Goal: Task Accomplishment & Management: Use online tool/utility

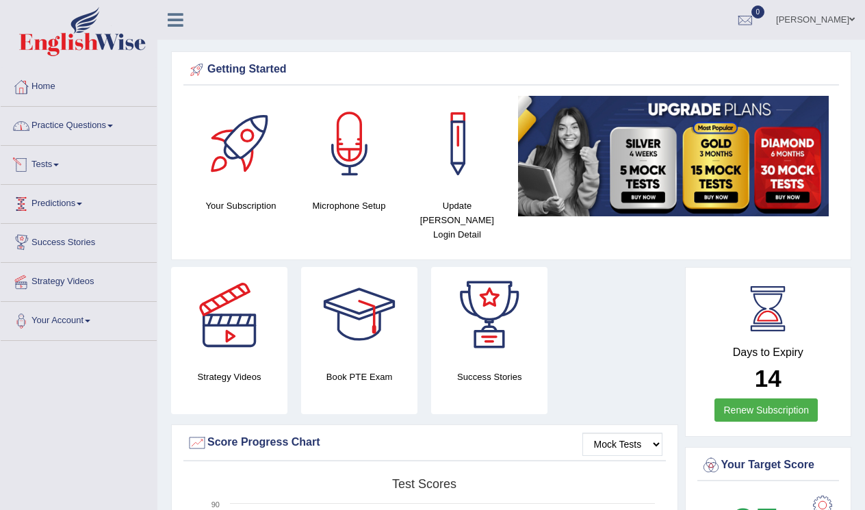
click at [88, 133] on link "Practice Questions" at bounding box center [79, 124] width 156 height 34
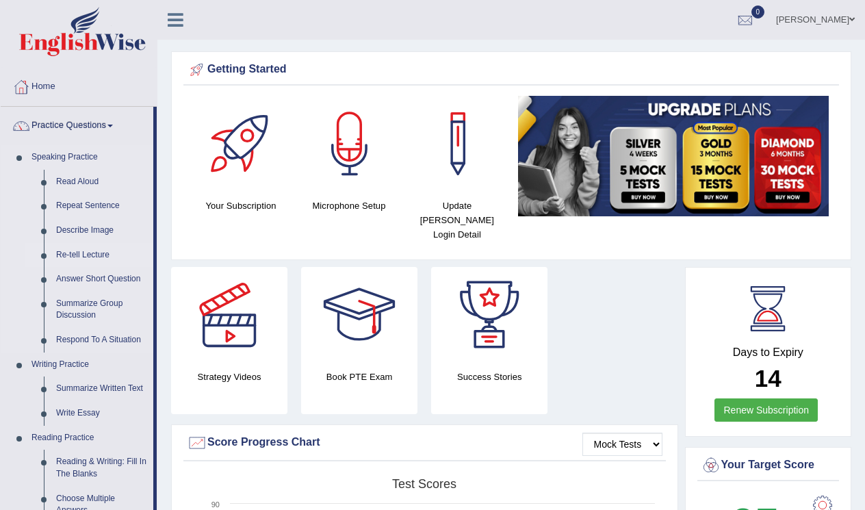
click at [91, 249] on link "Re-tell Lecture" at bounding box center [101, 255] width 103 height 25
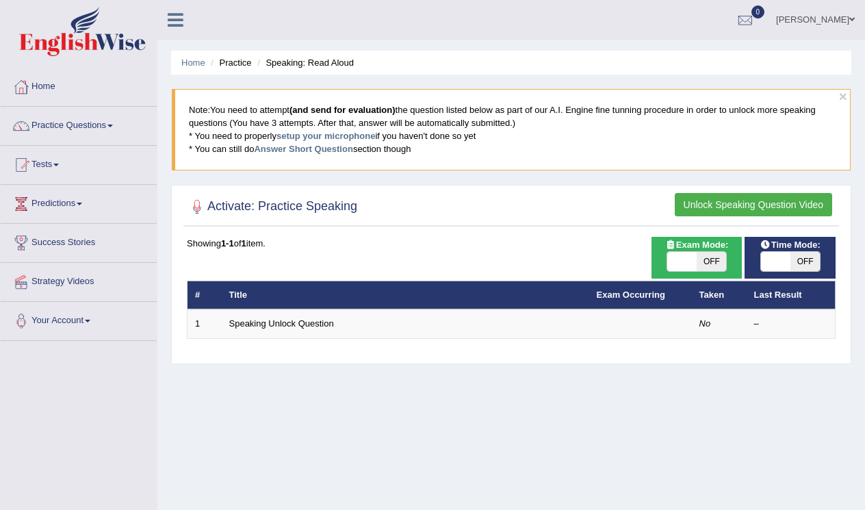
click at [763, 205] on button "Unlock Speaking Question Video" at bounding box center [753, 204] width 157 height 23
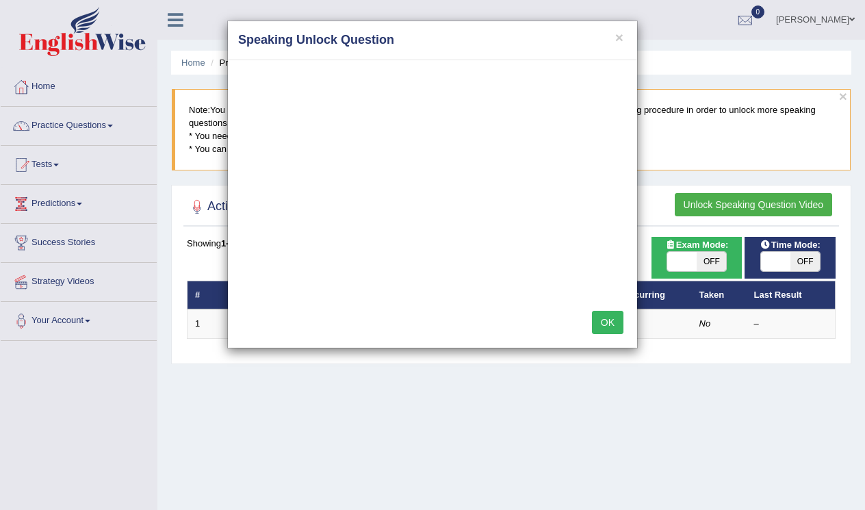
click at [610, 318] on button "OK" at bounding box center [607, 322] width 31 height 23
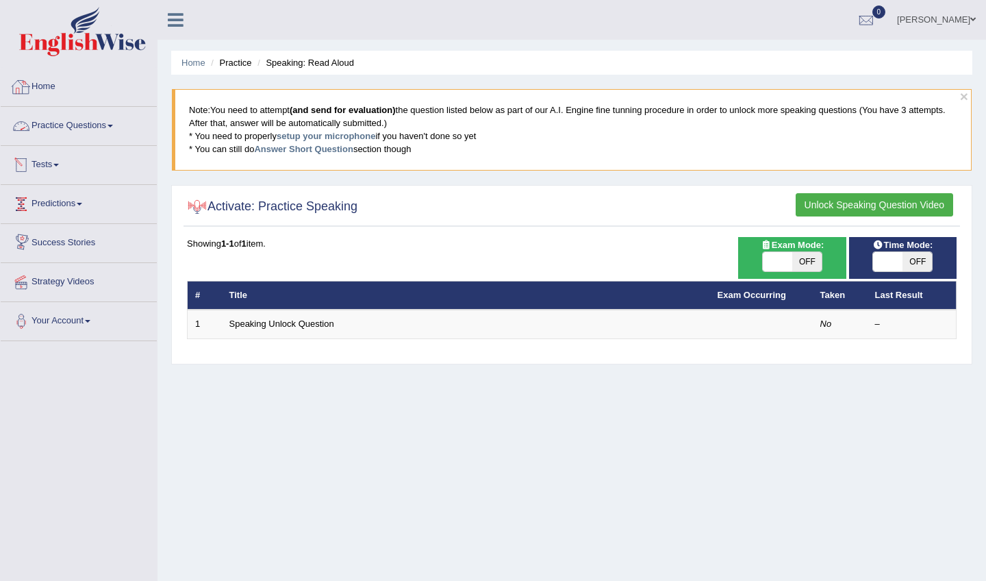
click at [81, 58] on link at bounding box center [78, 33] width 155 height 53
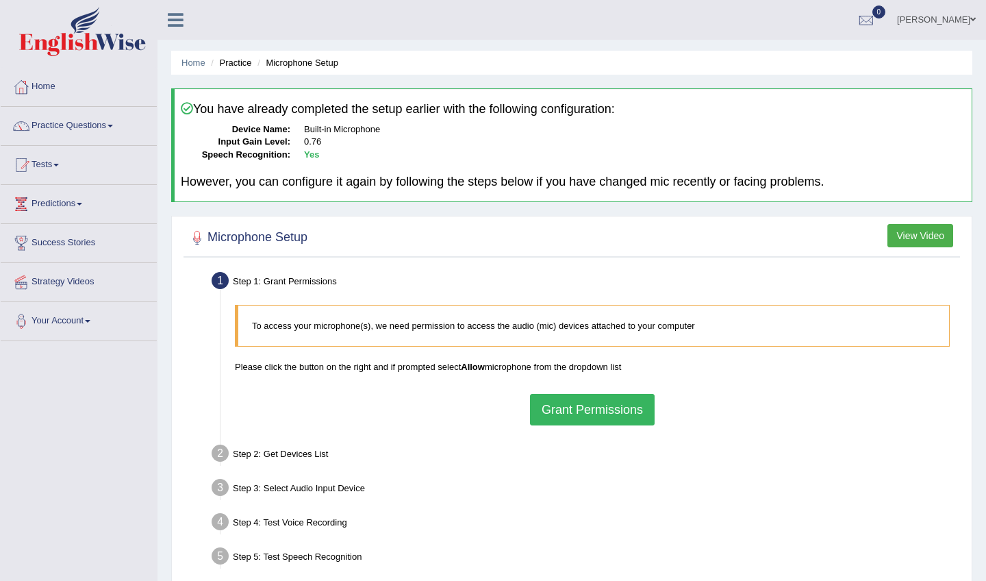
click at [598, 413] on button "Grant Permissions" at bounding box center [592, 409] width 125 height 31
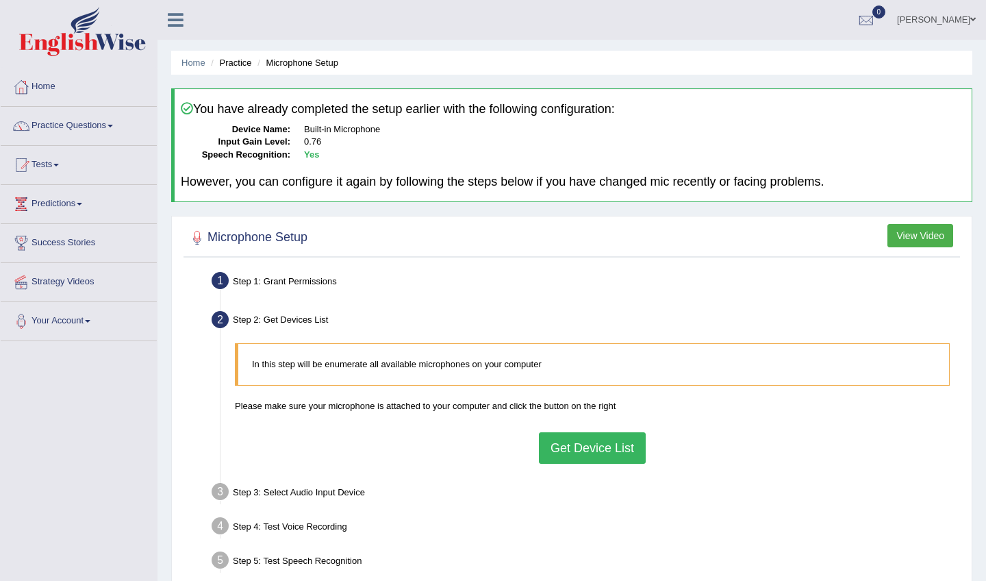
click at [589, 435] on button "Get Device List" at bounding box center [592, 447] width 107 height 31
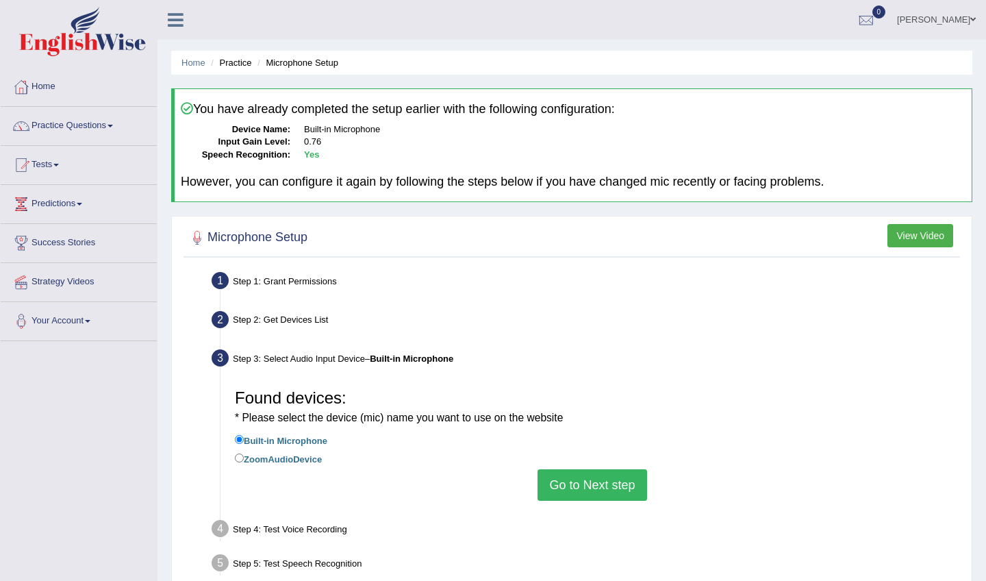
click at [581, 489] on button "Go to Next step" at bounding box center [591, 484] width 109 height 31
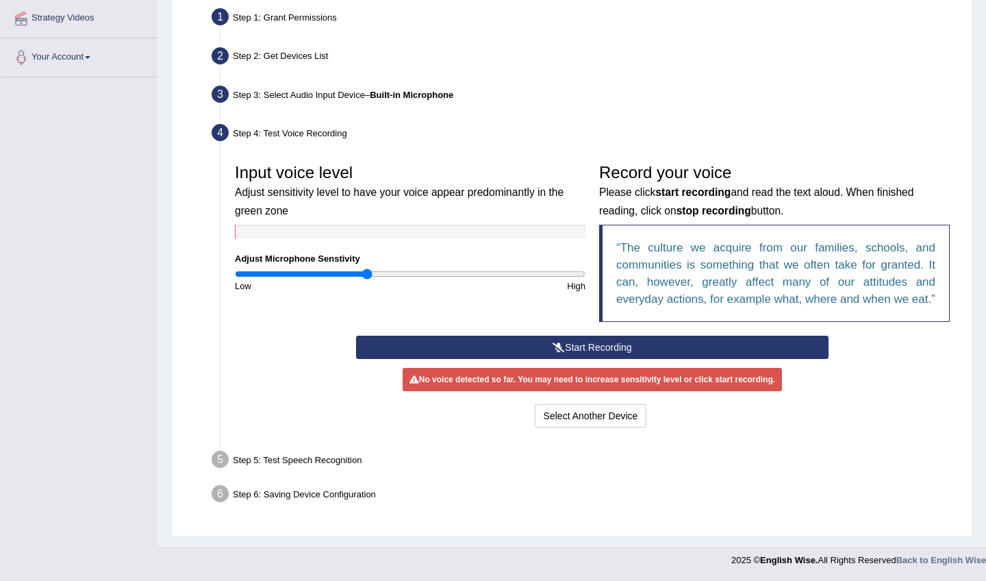
scroll to position [277, 0]
click at [594, 340] on button "Start Recording" at bounding box center [592, 346] width 472 height 23
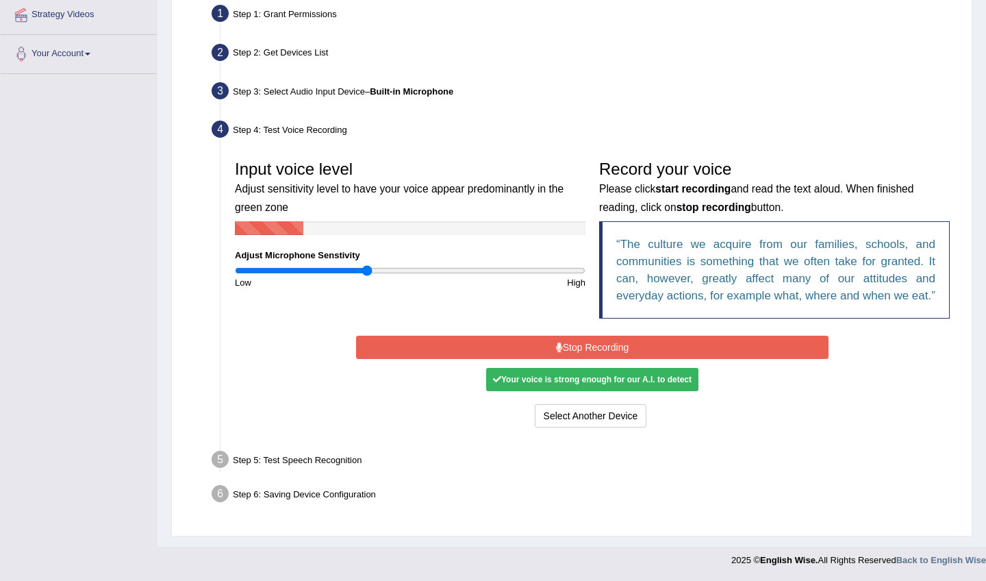
click at [594, 340] on button "Stop Recording" at bounding box center [592, 346] width 472 height 23
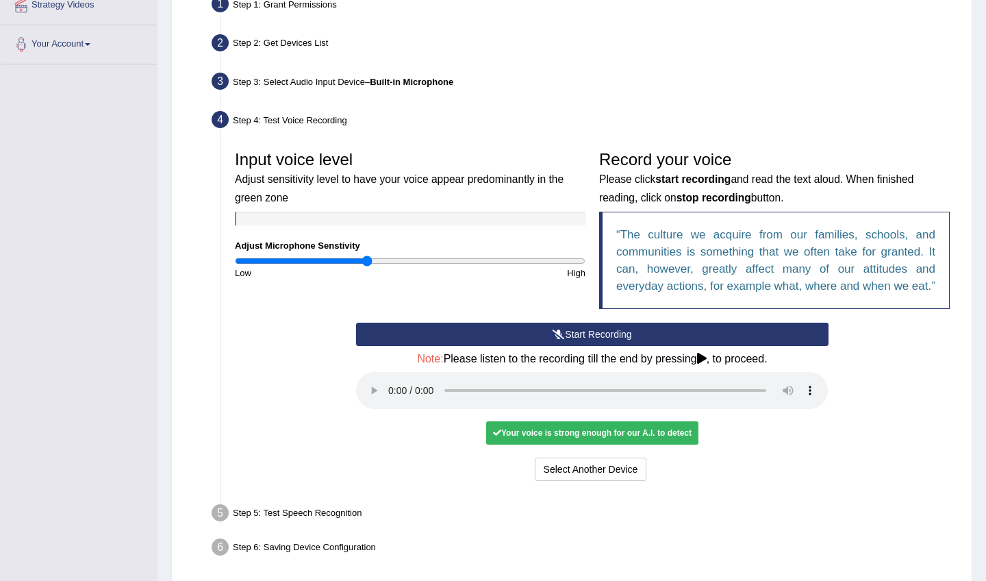
click at [385, 396] on audio at bounding box center [592, 390] width 472 height 37
click at [387, 395] on audio at bounding box center [592, 390] width 472 height 37
click at [613, 437] on div "Your voice is strong enough for our A.I. to detect" at bounding box center [592, 432] width 212 height 23
click at [637, 467] on button "Voice is ok. Go to Next step" at bounding box center [650, 468] width 136 height 23
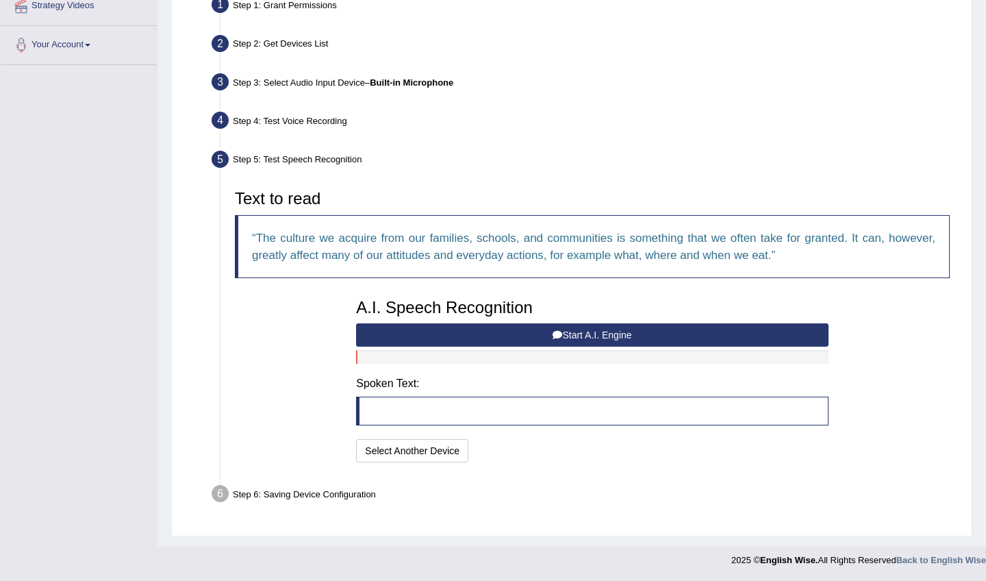
scroll to position [272, 0]
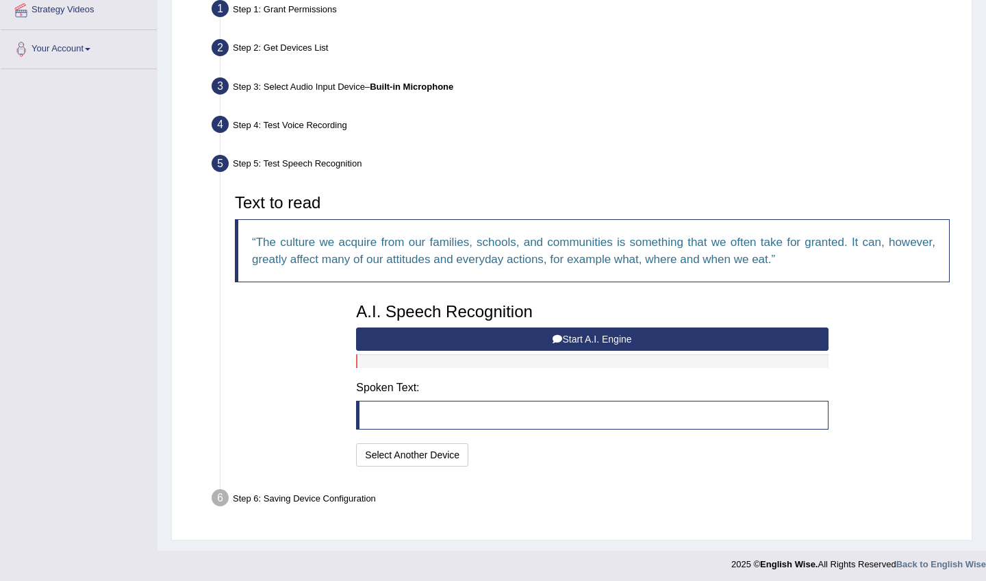
click at [531, 337] on button "Start A.I. Engine" at bounding box center [592, 338] width 472 height 23
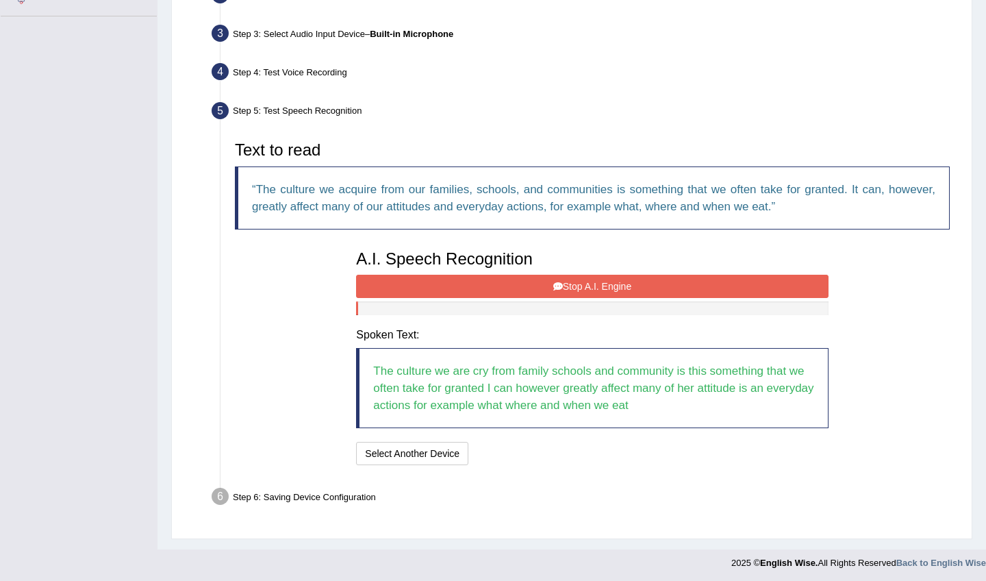
scroll to position [324, 0]
click at [596, 281] on button "Stop A.I. Engine" at bounding box center [592, 286] width 472 height 23
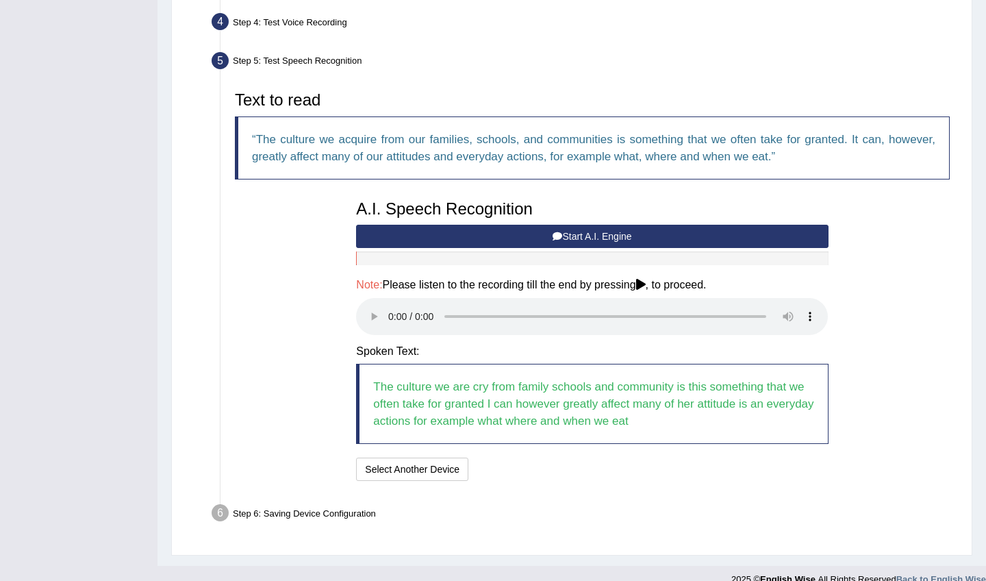
scroll to position [374, 0]
click at [390, 308] on audio at bounding box center [592, 316] width 472 height 37
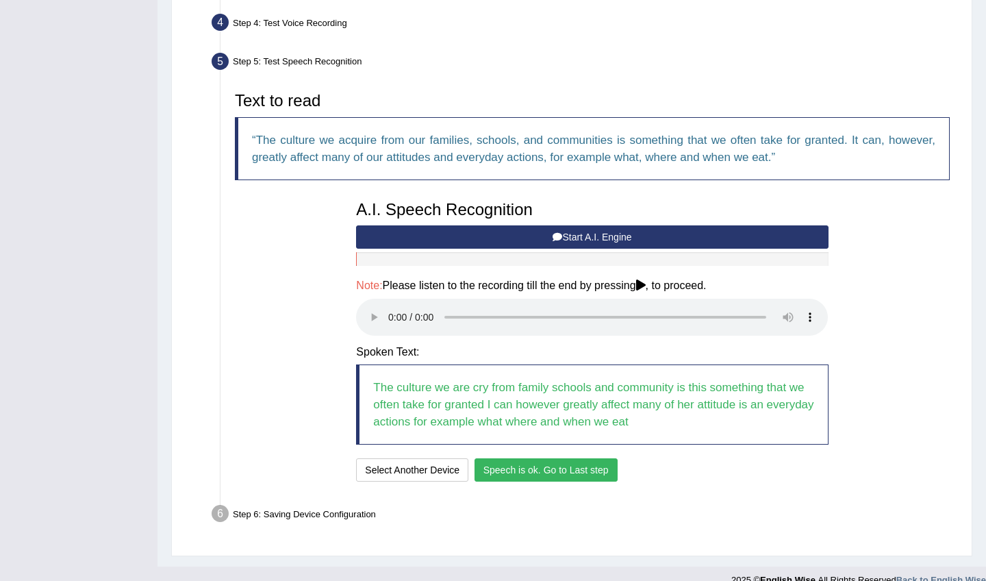
click at [537, 458] on button "Speech is ok. Go to Last step" at bounding box center [545, 469] width 143 height 23
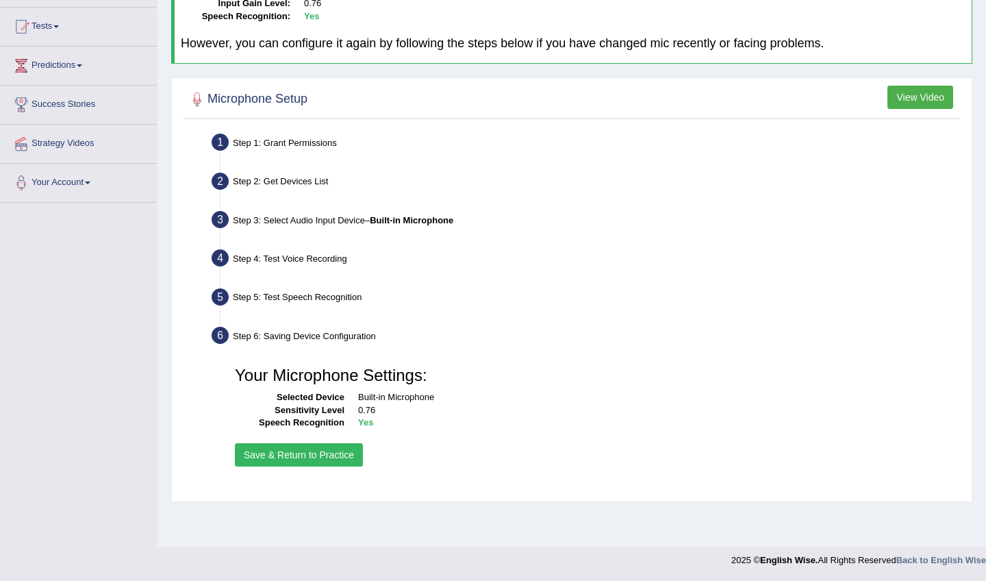
scroll to position [138, 0]
click at [320, 450] on button "Save & Return to Practice" at bounding box center [299, 454] width 128 height 23
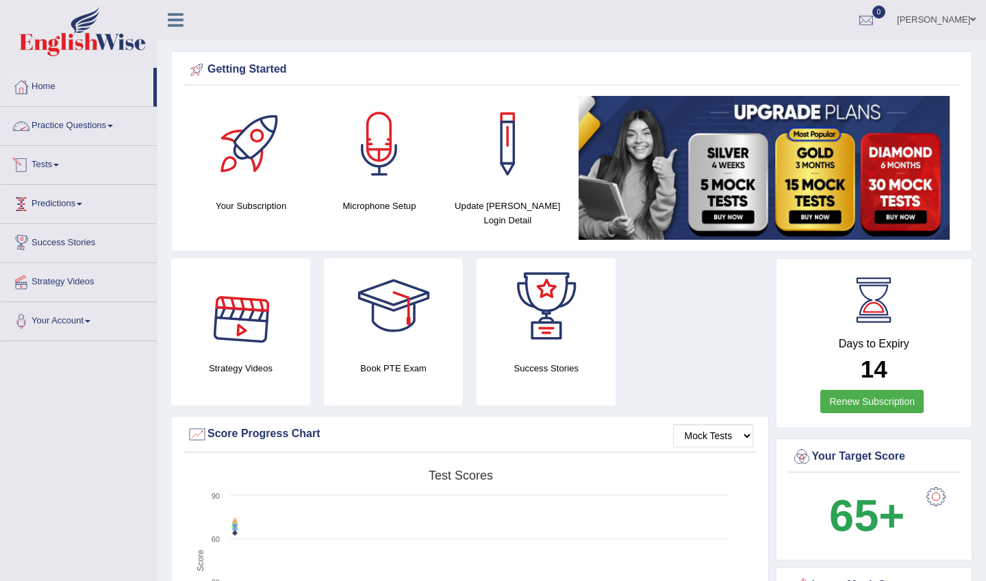
click at [97, 132] on link "Practice Questions" at bounding box center [79, 124] width 156 height 34
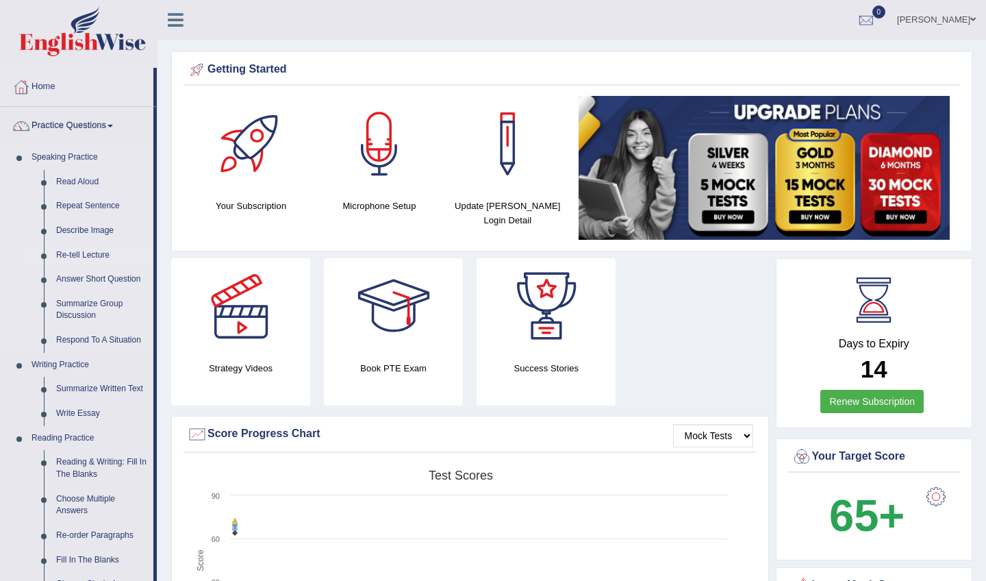
click at [81, 255] on link "Re-tell Lecture" at bounding box center [101, 255] width 103 height 25
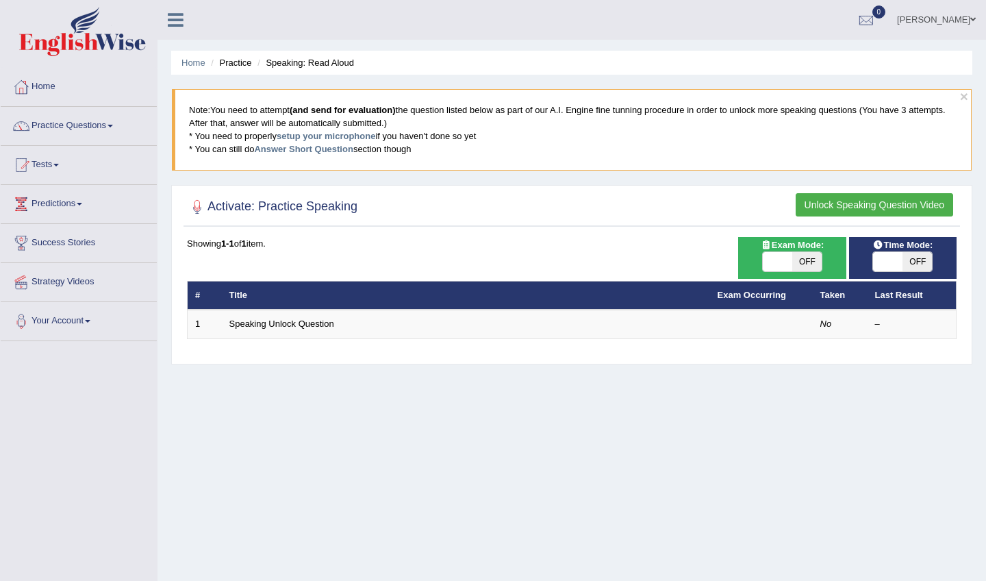
click at [878, 209] on button "Unlock Speaking Question Video" at bounding box center [874, 204] width 157 height 23
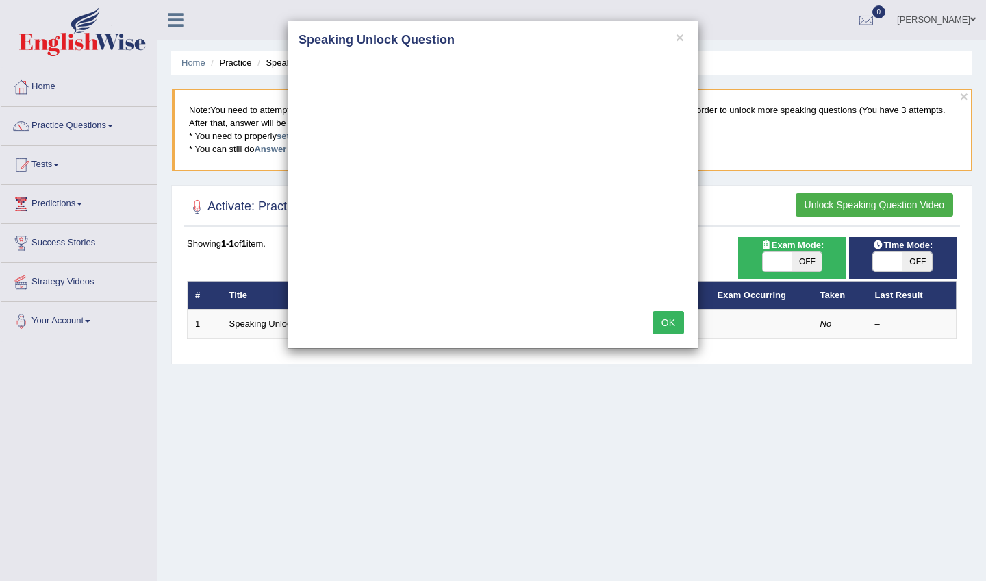
click at [667, 318] on button "OK" at bounding box center [667, 322] width 31 height 23
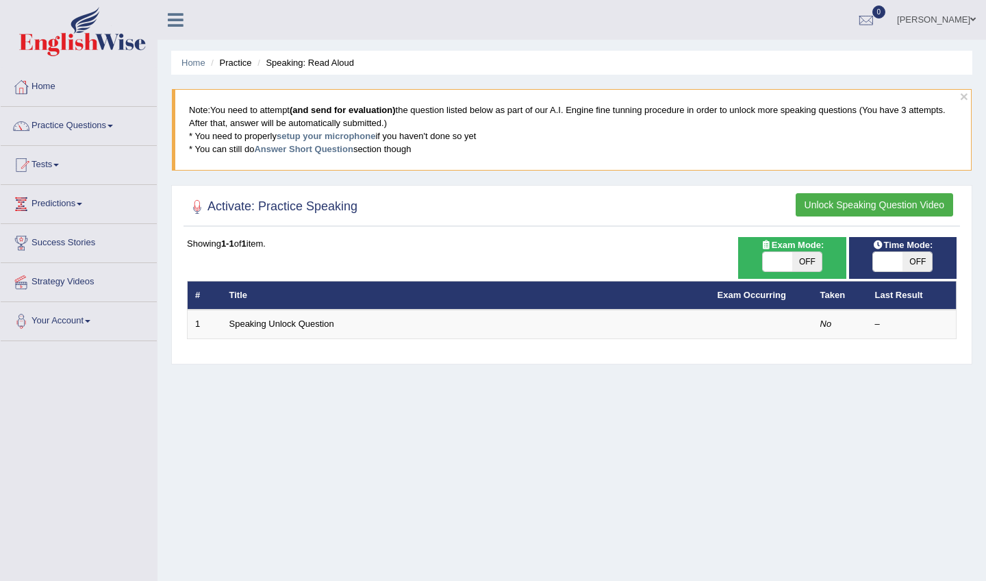
click at [858, 199] on button "Unlock Speaking Question Video" at bounding box center [874, 204] width 157 height 23
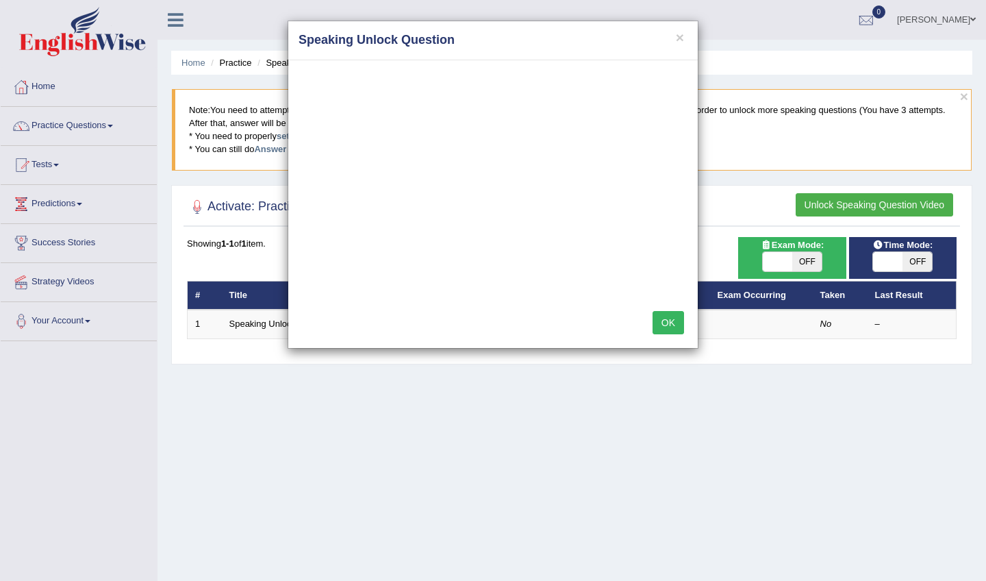
click at [271, 322] on div "× Speaking Unlock Question OK" at bounding box center [493, 290] width 986 height 581
click at [663, 323] on button "OK" at bounding box center [667, 322] width 31 height 23
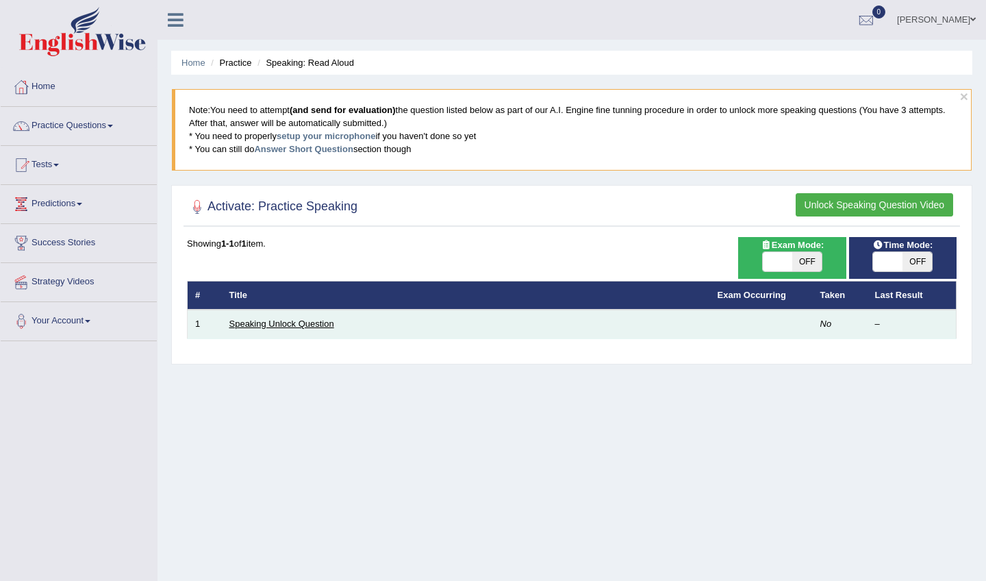
click at [315, 324] on link "Speaking Unlock Question" at bounding box center [281, 323] width 105 height 10
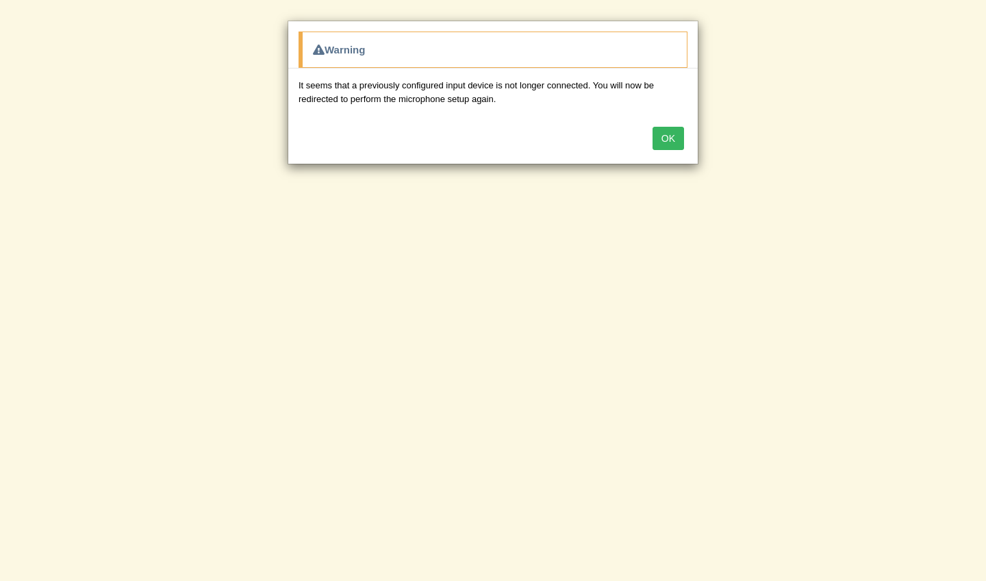
click at [665, 138] on button "OK" at bounding box center [667, 138] width 31 height 23
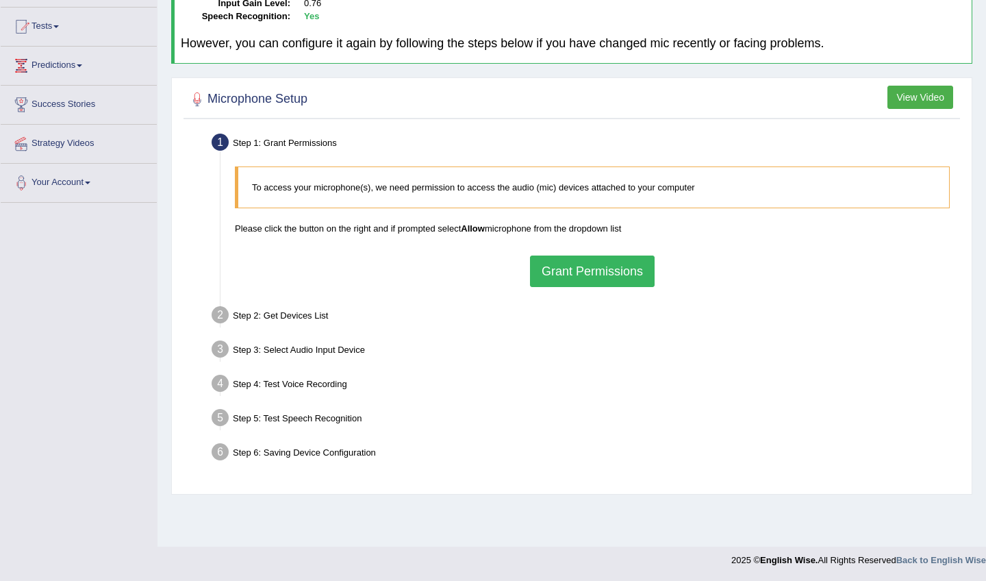
scroll to position [138, 0]
click at [589, 270] on button "Grant Permissions" at bounding box center [592, 270] width 125 height 31
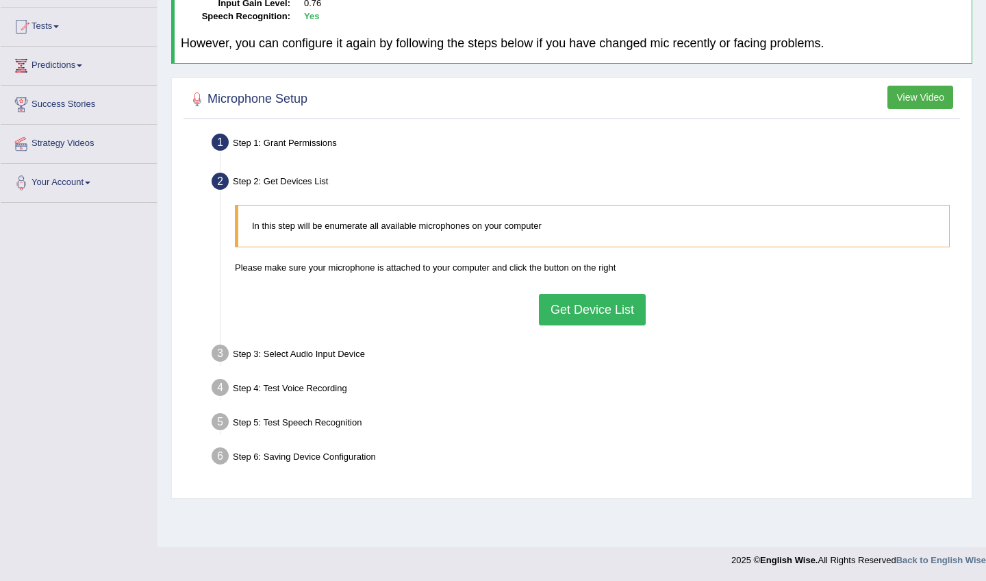
click at [548, 309] on button "Get Device List" at bounding box center [592, 309] width 107 height 31
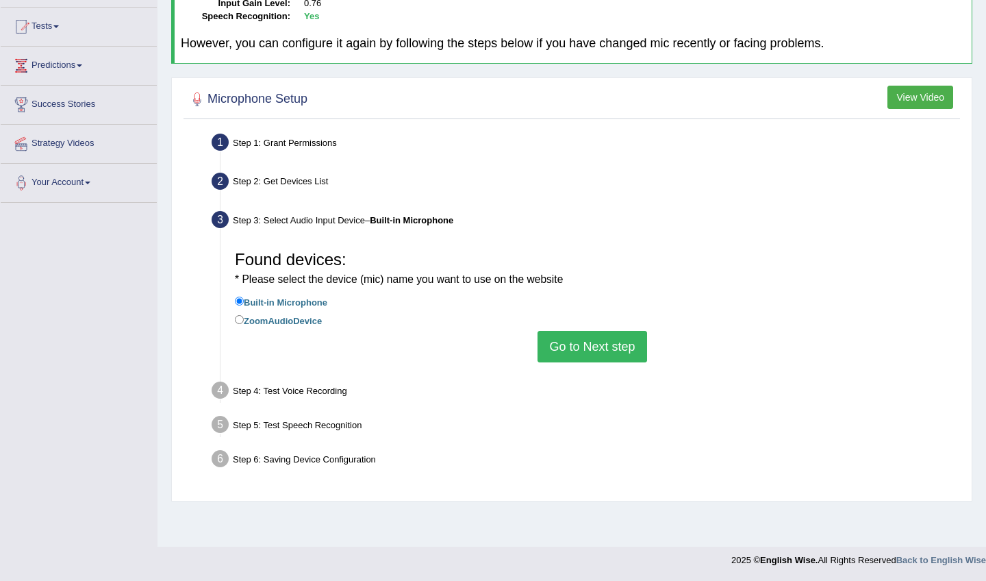
click at [611, 338] on button "Go to Next step" at bounding box center [591, 346] width 109 height 31
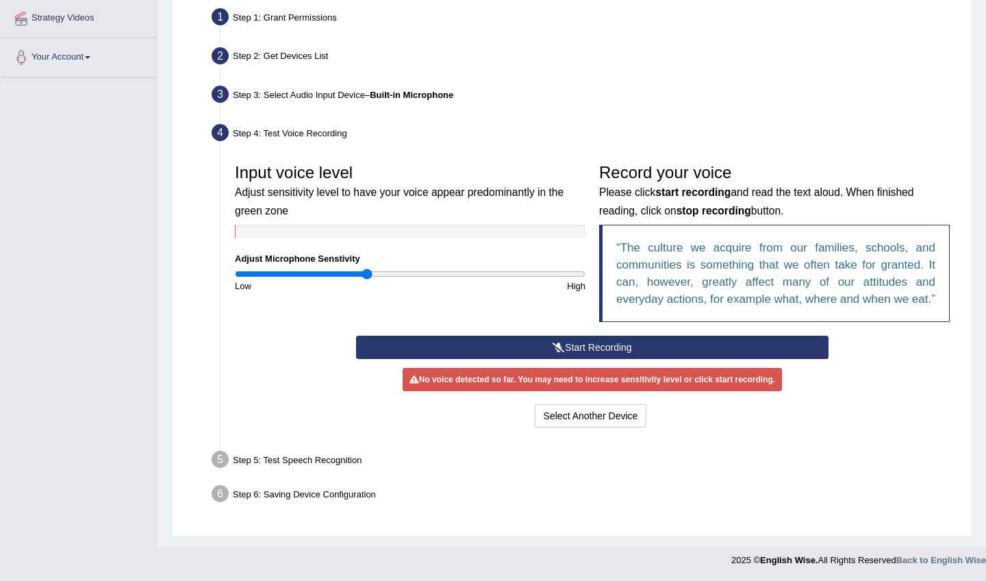
scroll to position [277, 0]
click at [576, 348] on button "Start Recording" at bounding box center [592, 346] width 472 height 23
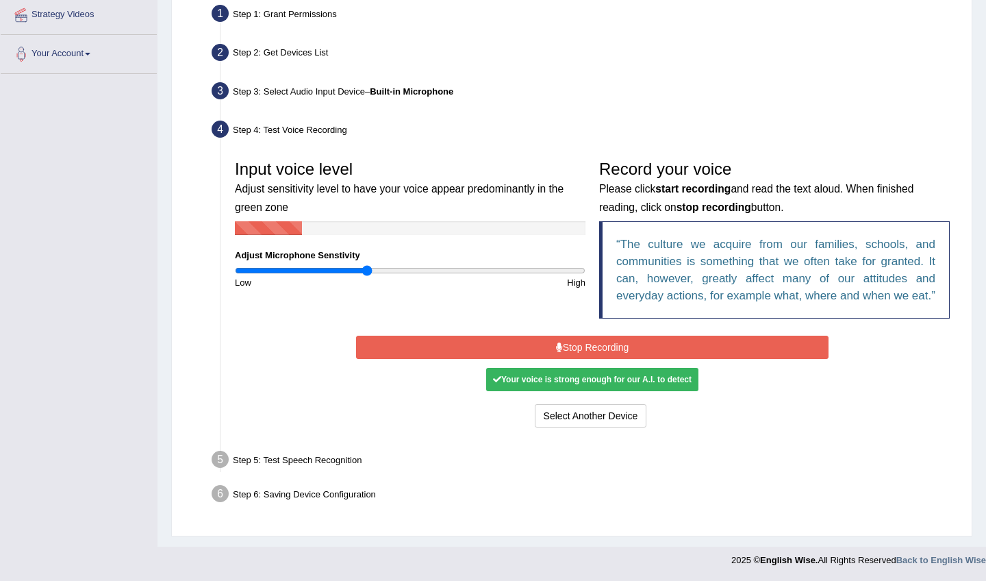
click at [585, 385] on div "Your voice is strong enough for our A.I. to detect" at bounding box center [592, 379] width 212 height 23
click at [591, 356] on button "Stop Recording" at bounding box center [592, 346] width 472 height 23
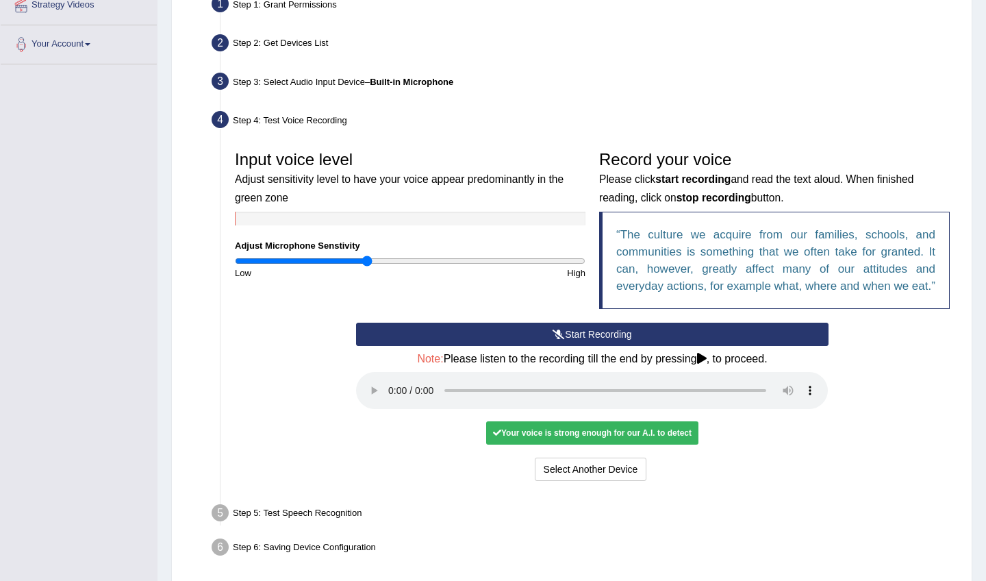
click at [392, 396] on audio at bounding box center [592, 390] width 472 height 37
click at [721, 395] on audio at bounding box center [592, 390] width 472 height 37
click at [631, 471] on button "Voice is ok. Go to Next step" at bounding box center [650, 468] width 136 height 23
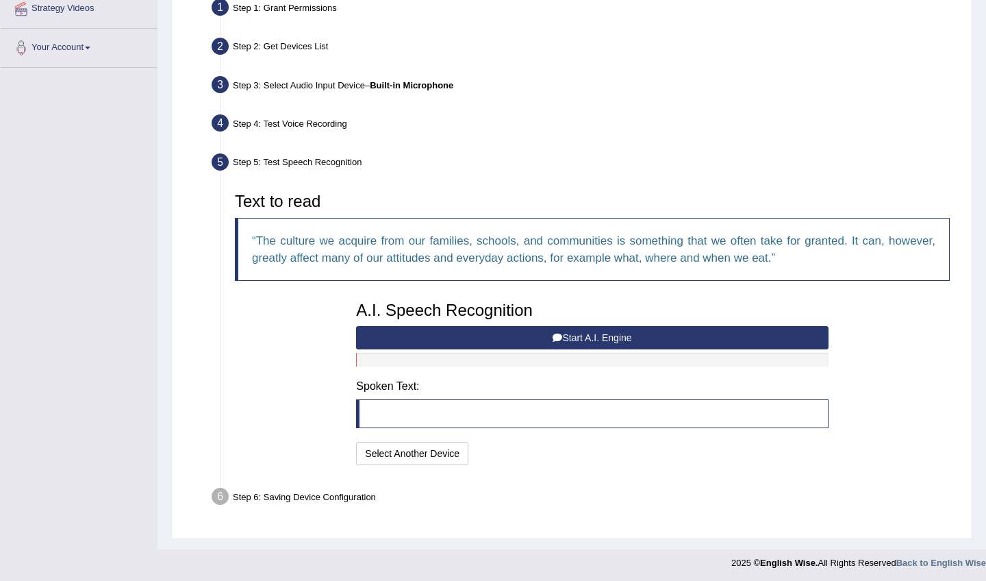
scroll to position [272, 0]
click at [597, 334] on button "Start A.I. Engine" at bounding box center [592, 338] width 472 height 23
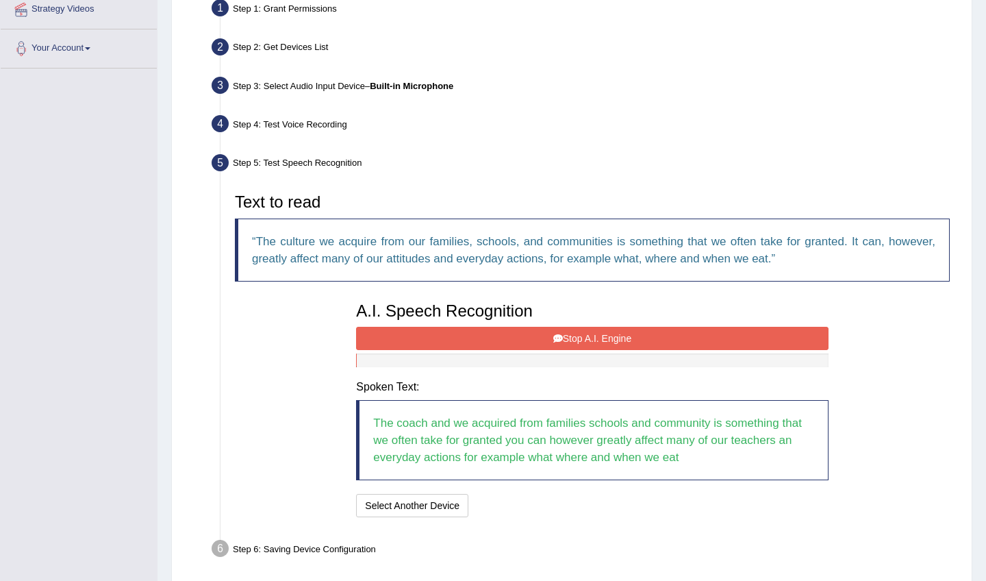
click at [613, 331] on button "Stop A.I. Engine" at bounding box center [592, 338] width 472 height 23
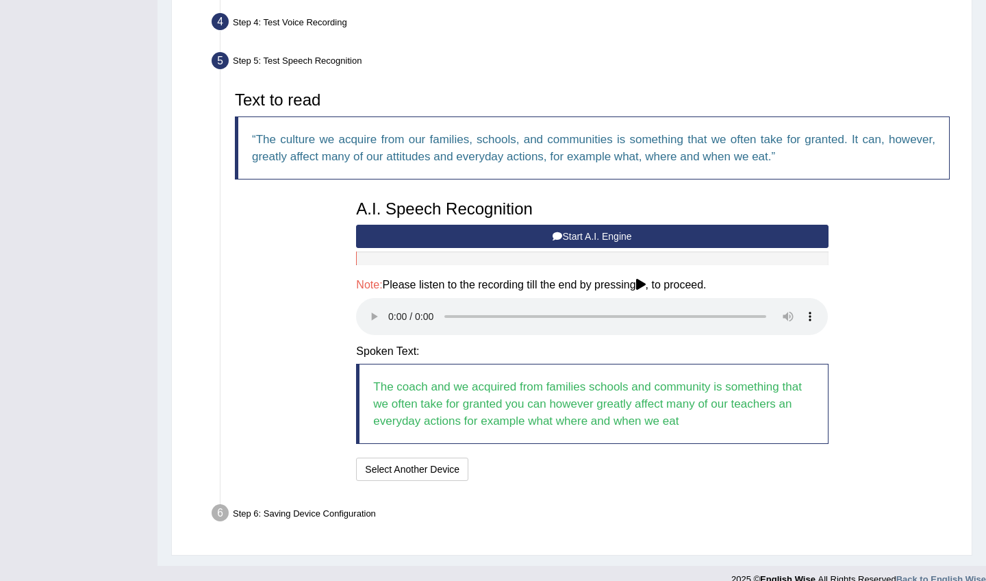
scroll to position [374, 0]
click at [688, 303] on audio at bounding box center [592, 316] width 472 height 37
click at [391, 308] on audio at bounding box center [592, 316] width 472 height 37
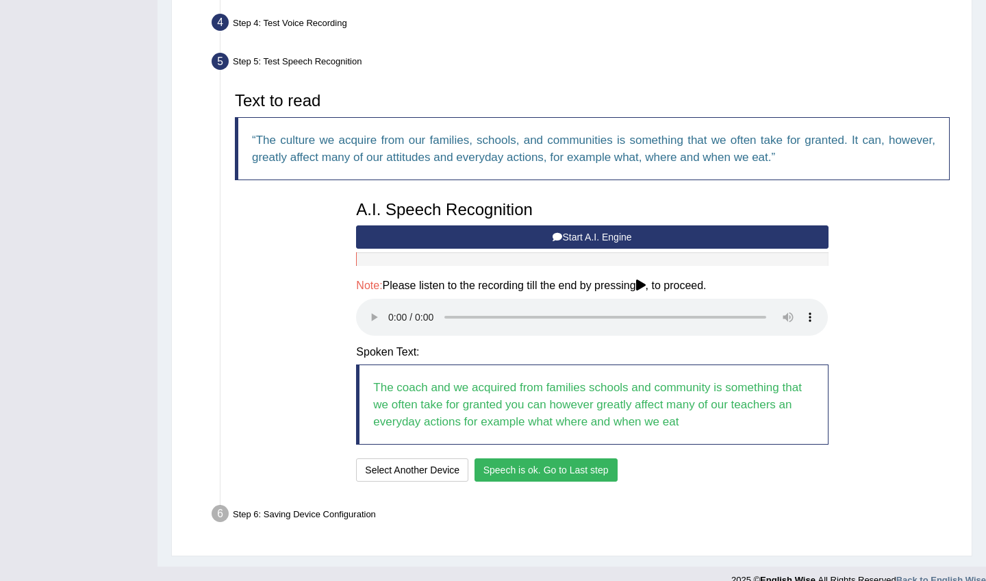
click at [582, 458] on button "Speech is ok. Go to Last step" at bounding box center [545, 469] width 143 height 23
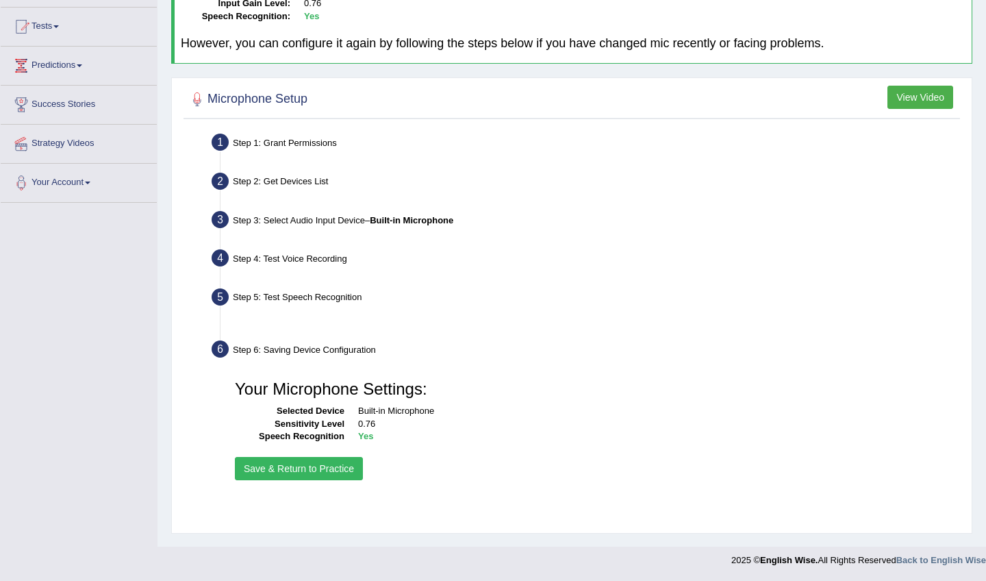
scroll to position [138, 0]
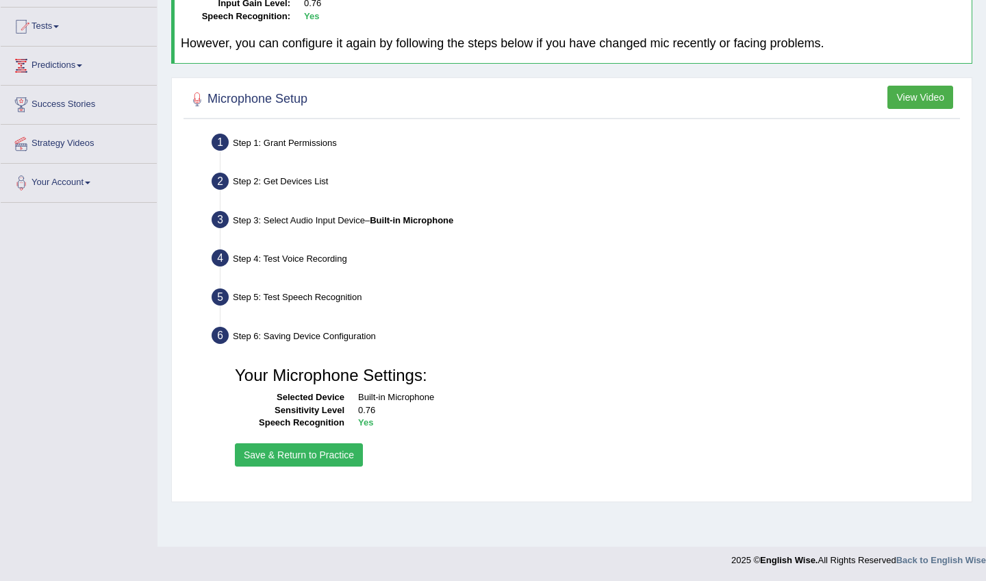
click at [335, 443] on button "Save & Return to Practice" at bounding box center [299, 454] width 128 height 23
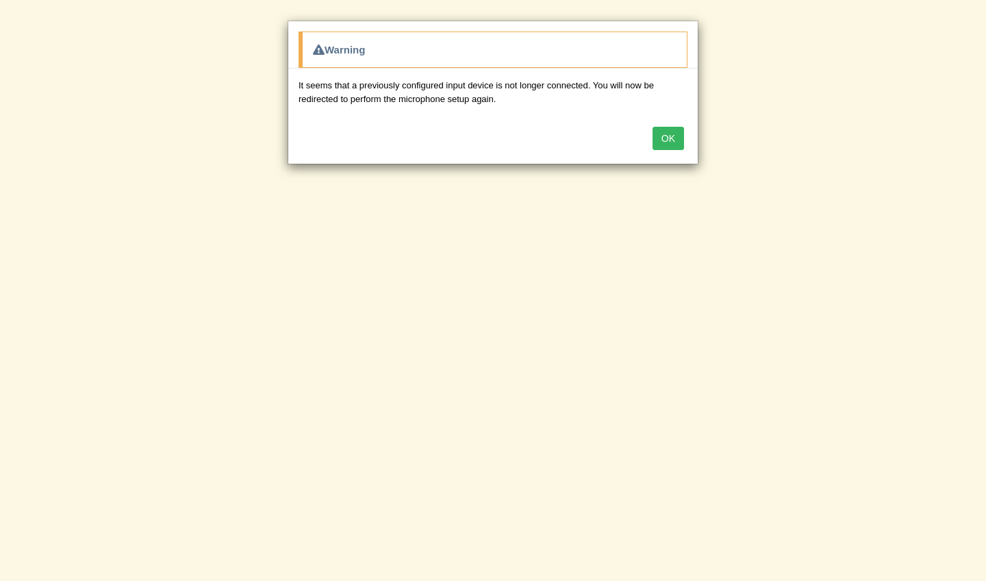
click at [669, 138] on button "OK" at bounding box center [667, 138] width 31 height 23
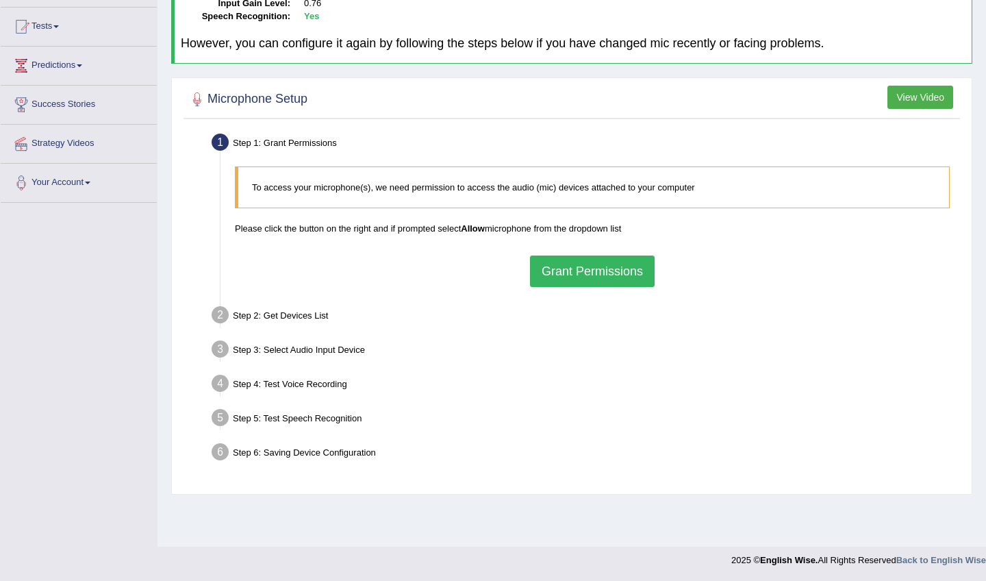
scroll to position [138, 0]
click at [625, 259] on button "Grant Permissions" at bounding box center [592, 270] width 125 height 31
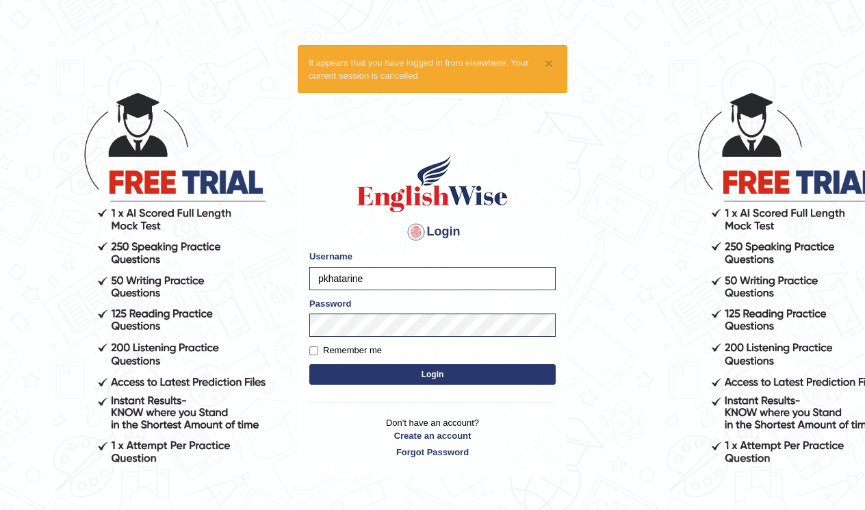
click at [455, 369] on button "Login" at bounding box center [432, 374] width 246 height 21
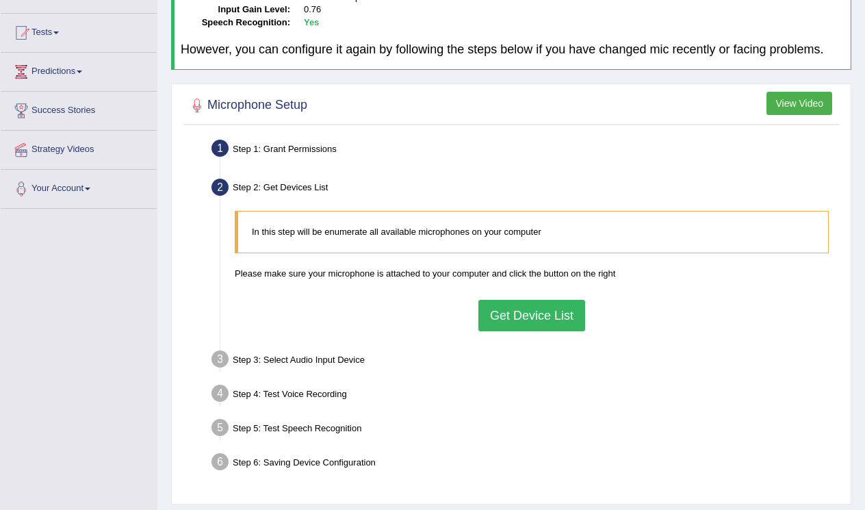
click at [554, 331] on button "Get Device List" at bounding box center [532, 315] width 107 height 31
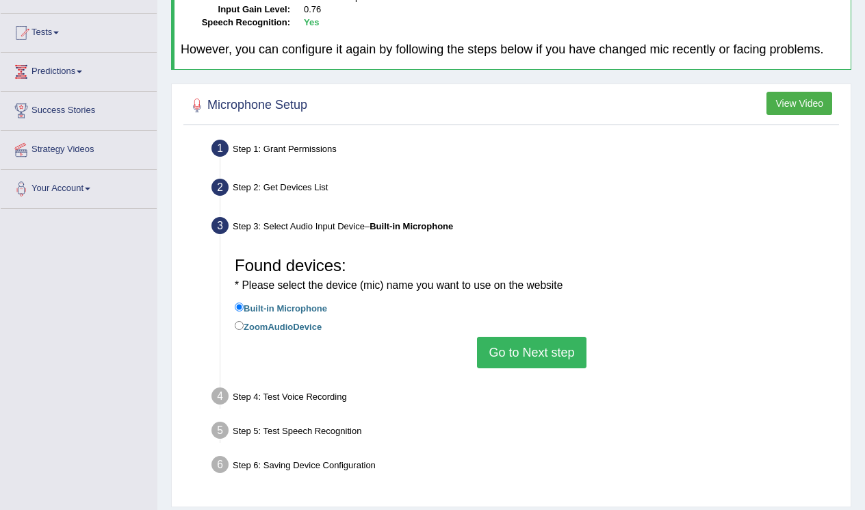
click at [531, 358] on button "Go to Next step" at bounding box center [531, 352] width 109 height 31
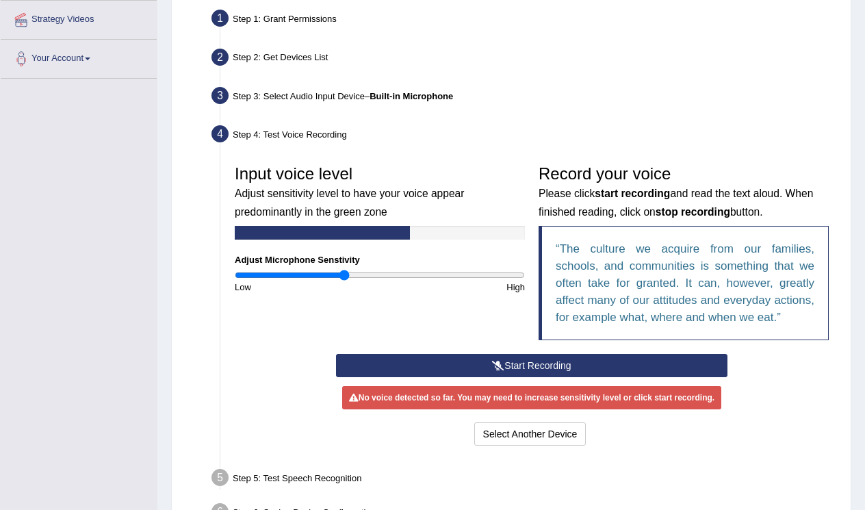
scroll to position [271, 0]
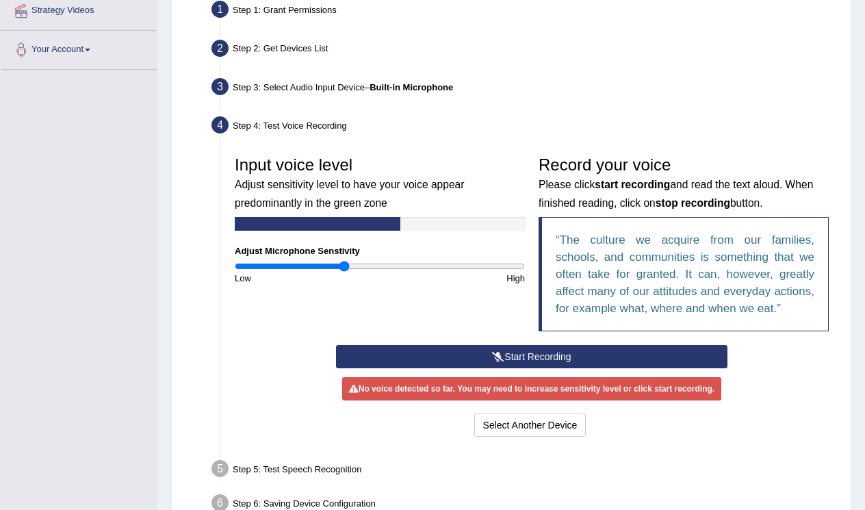
click at [468, 368] on button "Start Recording" at bounding box center [532, 356] width 392 height 23
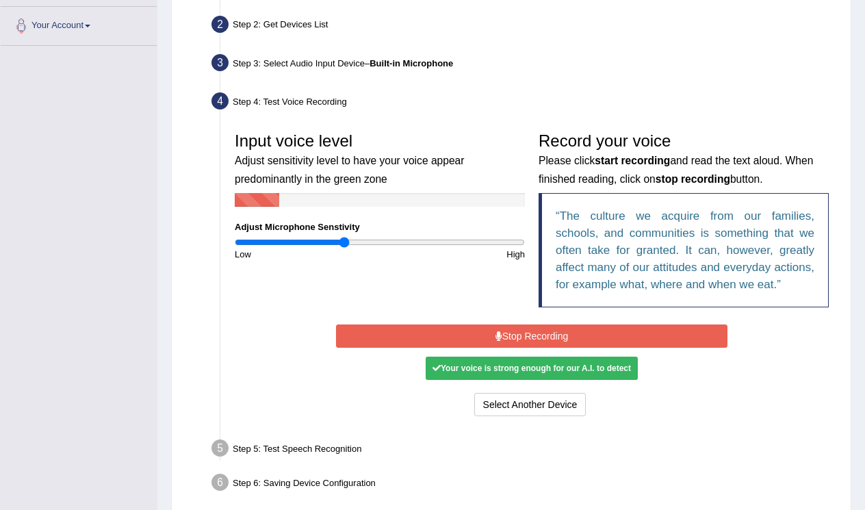
scroll to position [305, 0]
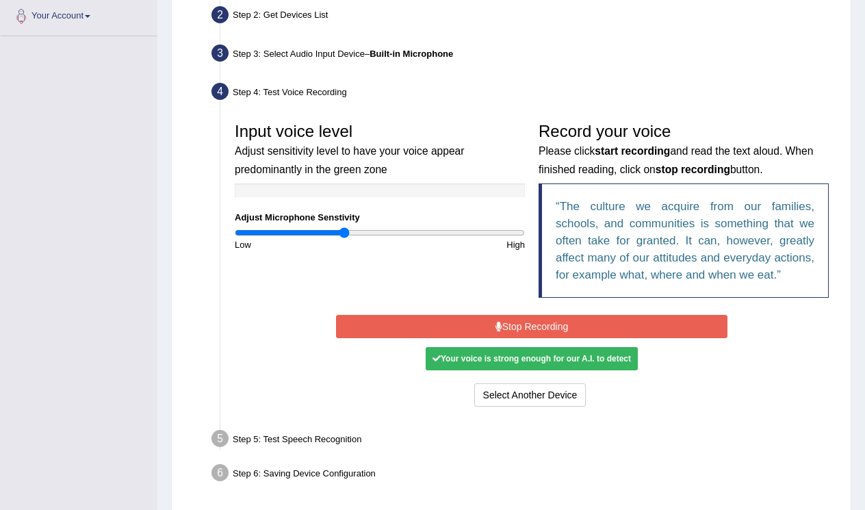
click at [562, 370] on div "Your voice is strong enough for our A.I. to detect" at bounding box center [532, 358] width 212 height 23
click at [559, 338] on button "Stop Recording" at bounding box center [532, 326] width 392 height 23
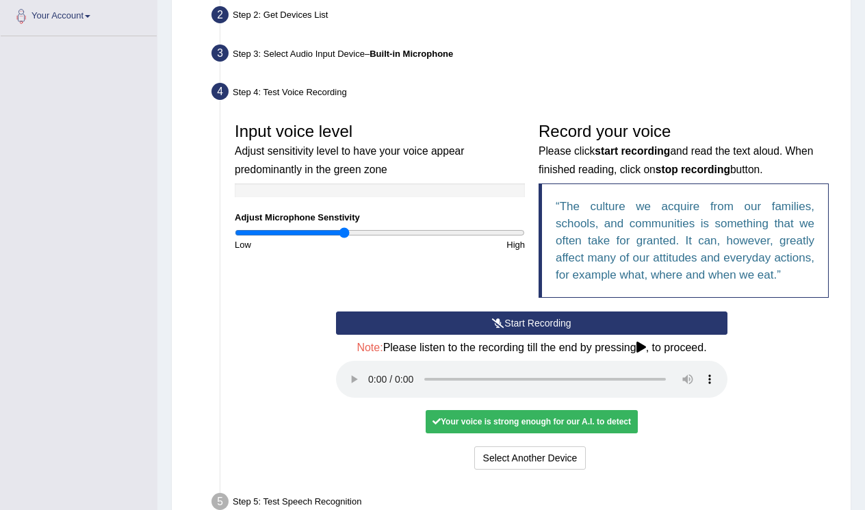
click at [371, 398] on audio at bounding box center [532, 379] width 392 height 37
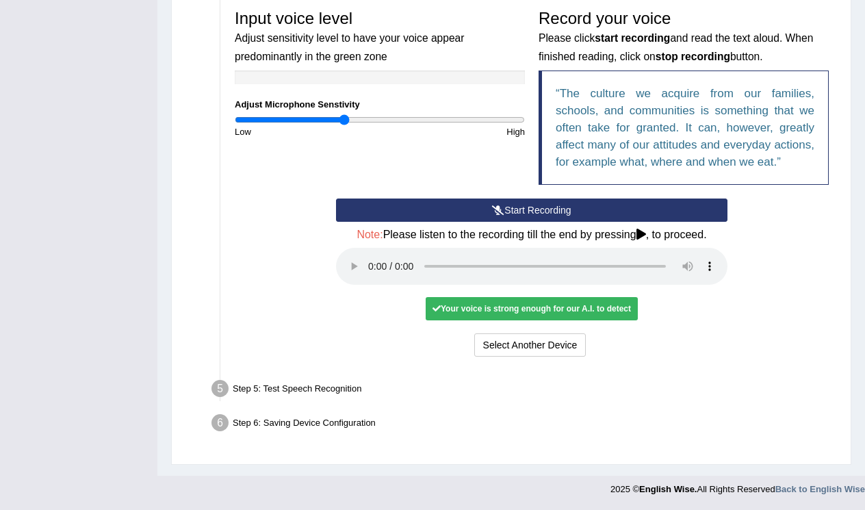
scroll to position [427, 0]
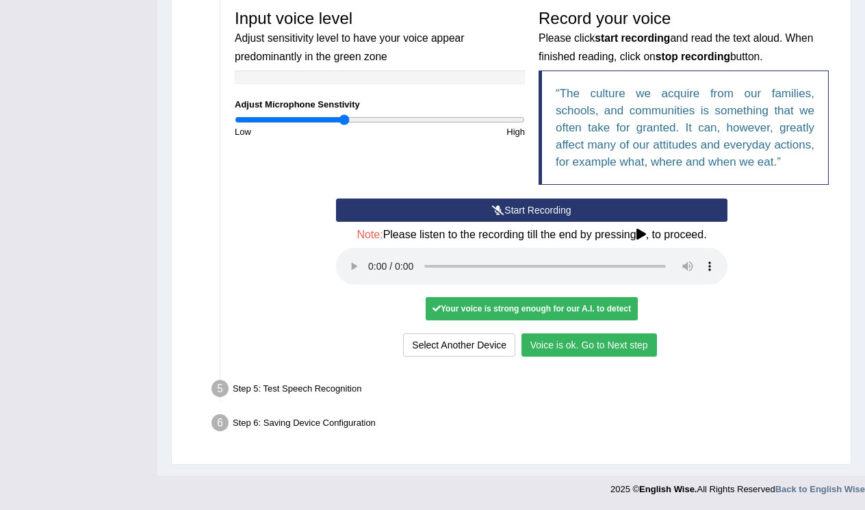
click at [617, 351] on button "Voice is ok. Go to Next step" at bounding box center [590, 344] width 136 height 23
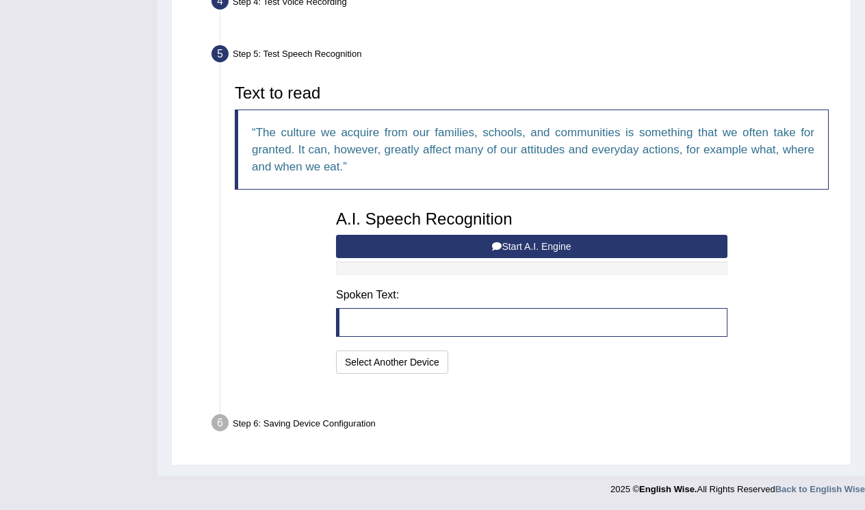
scroll to position [372, 0]
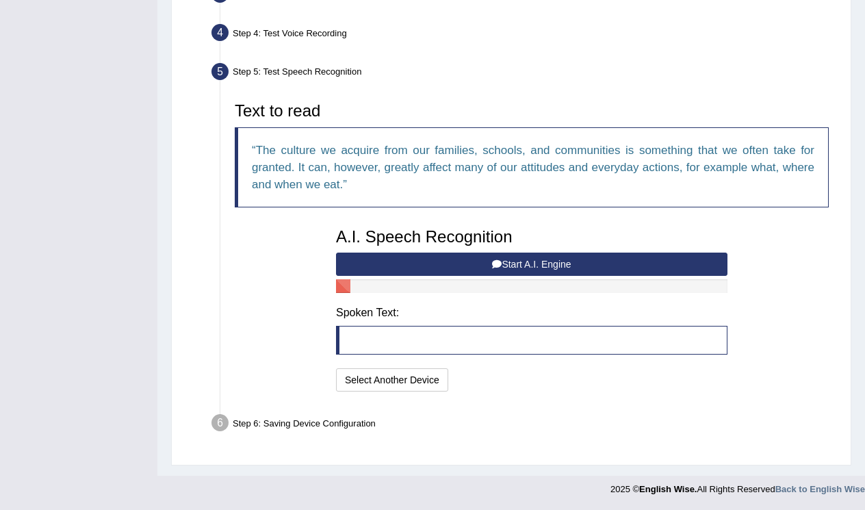
click at [563, 259] on button "Start A.I. Engine" at bounding box center [532, 264] width 392 height 23
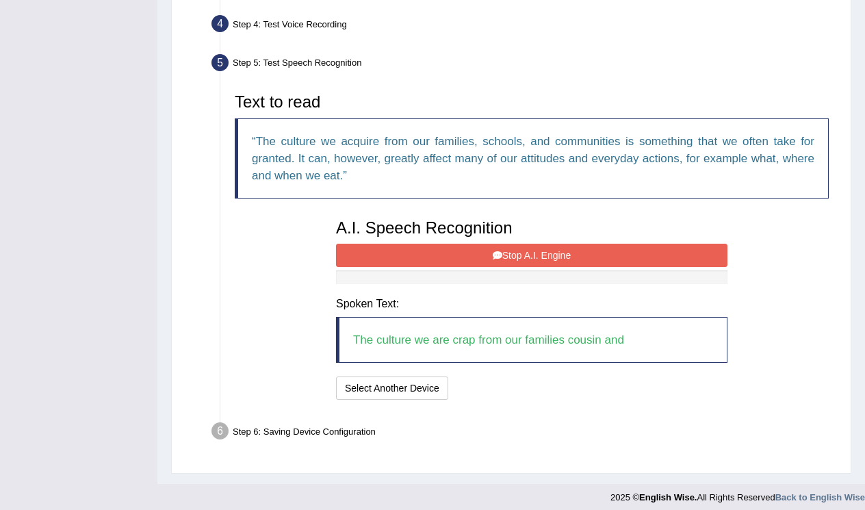
click at [563, 259] on button "Stop A.I. Engine" at bounding box center [532, 255] width 392 height 23
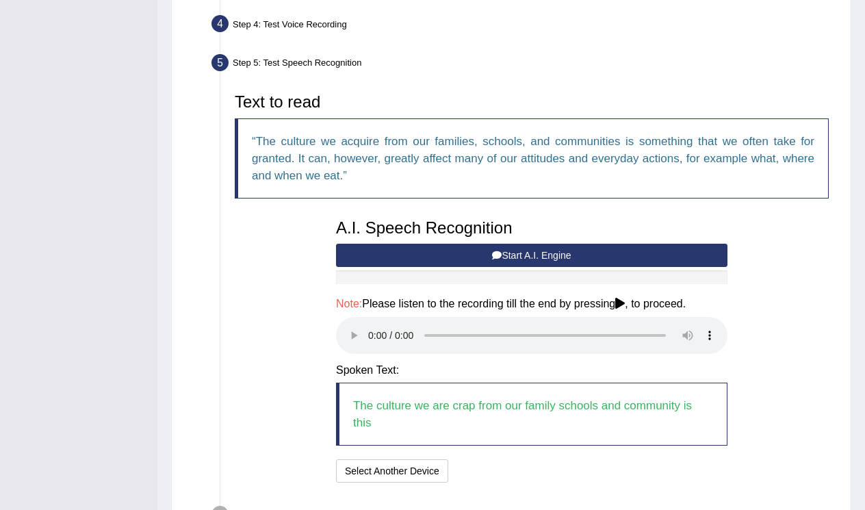
click at [368, 336] on audio at bounding box center [532, 335] width 392 height 37
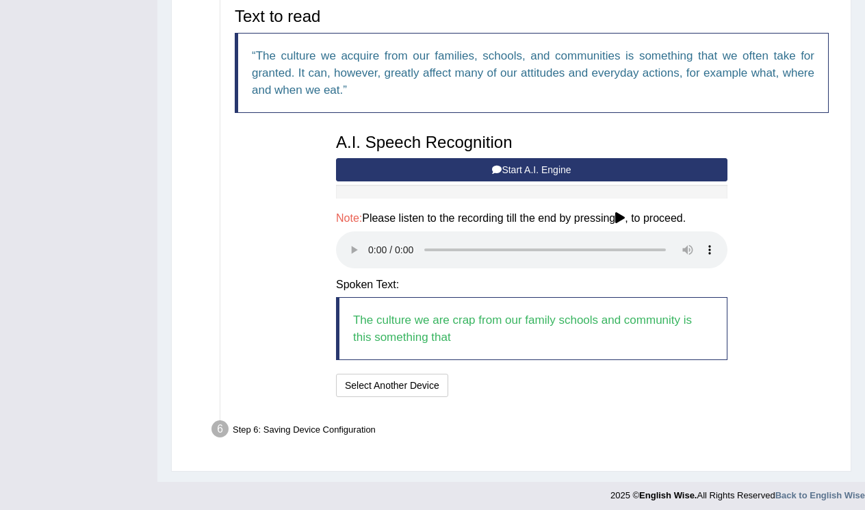
scroll to position [457, 0]
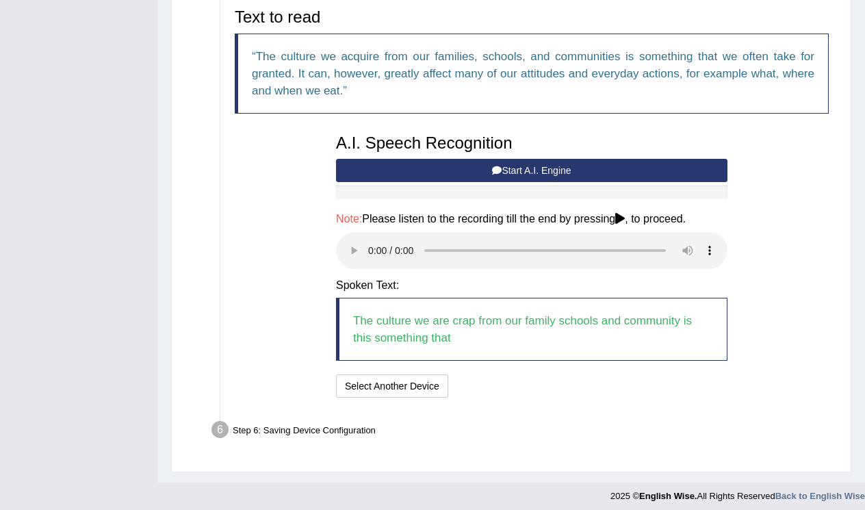
click at [622, 258] on audio at bounding box center [532, 250] width 392 height 37
click at [624, 253] on audio at bounding box center [532, 250] width 392 height 37
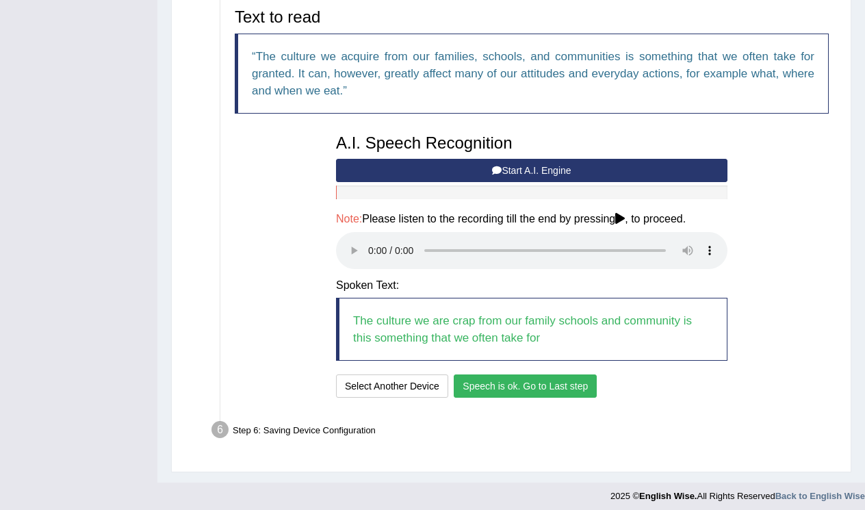
click at [495, 382] on button "Speech is ok. Go to Last step" at bounding box center [525, 385] width 143 height 23
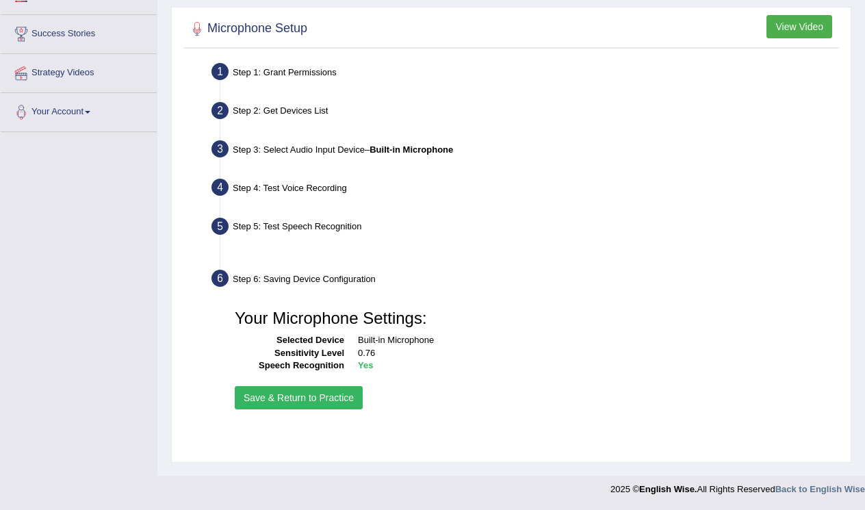
scroll to position [209, 0]
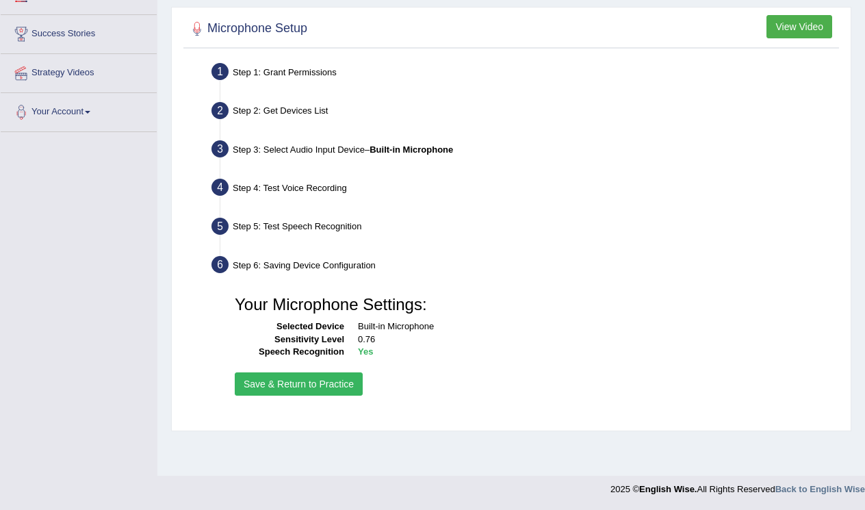
click at [327, 393] on button "Save & Return to Practice" at bounding box center [299, 383] width 128 height 23
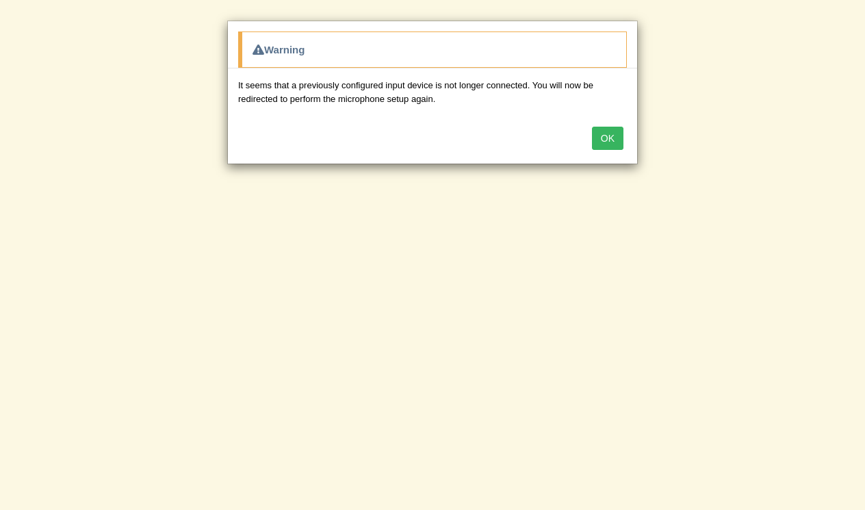
click at [605, 140] on button "OK" at bounding box center [607, 138] width 31 height 23
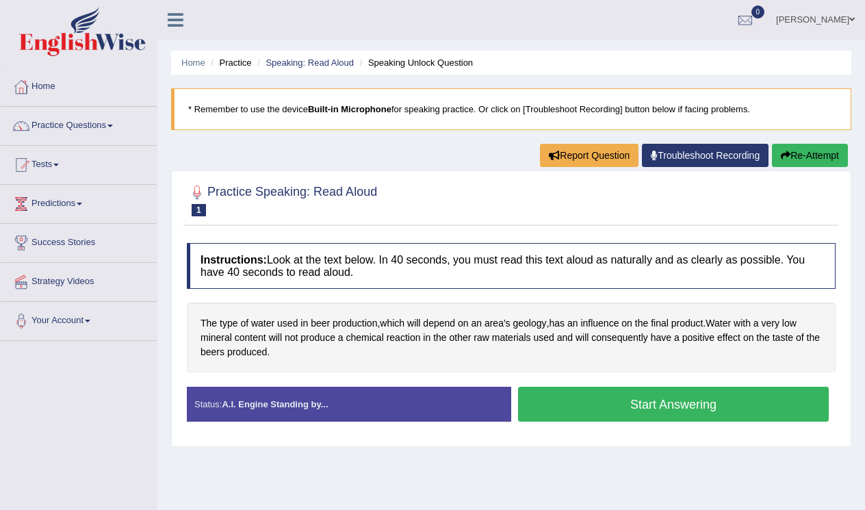
click at [605, 138] on div "OK" at bounding box center [432, 116] width 409 height 48
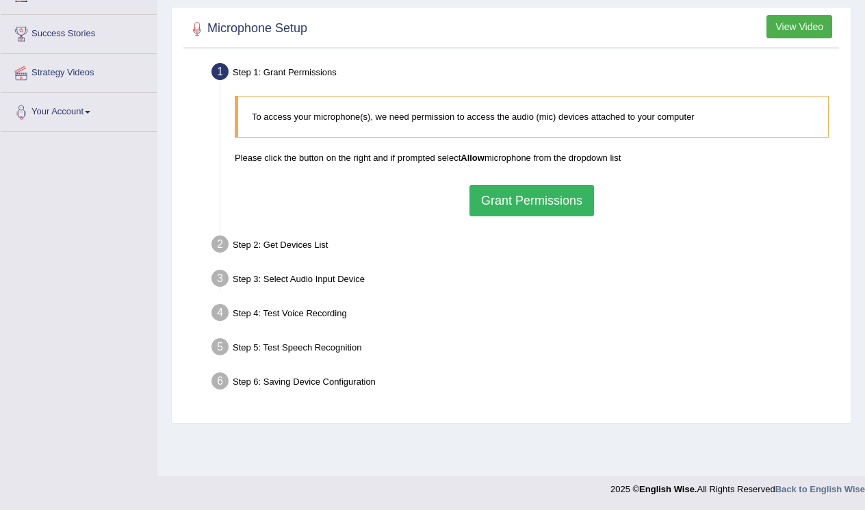
click at [544, 198] on button "Grant Permissions" at bounding box center [532, 200] width 125 height 31
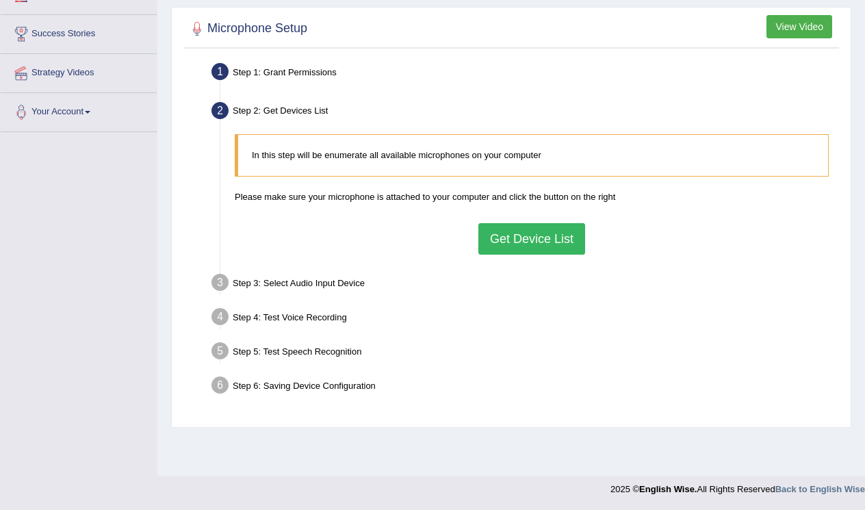
click at [513, 249] on button "Get Device List" at bounding box center [532, 238] width 107 height 31
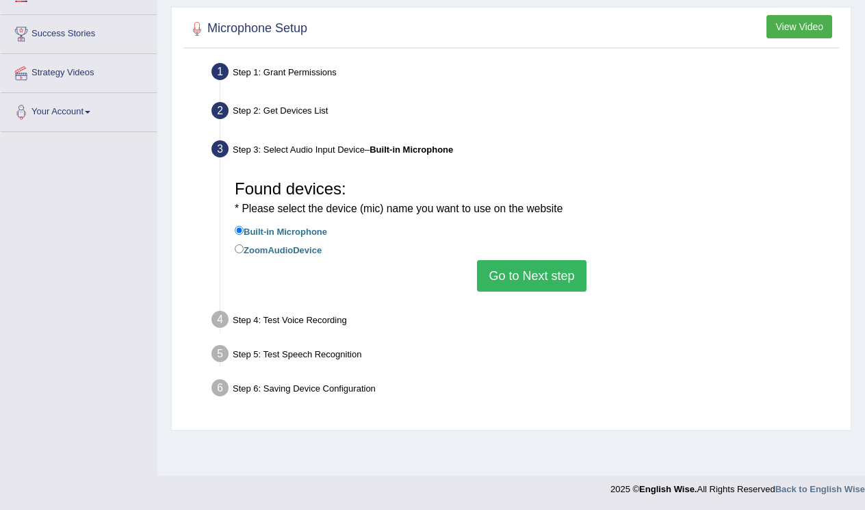
click at [520, 267] on button "Go to Next step" at bounding box center [531, 275] width 109 height 31
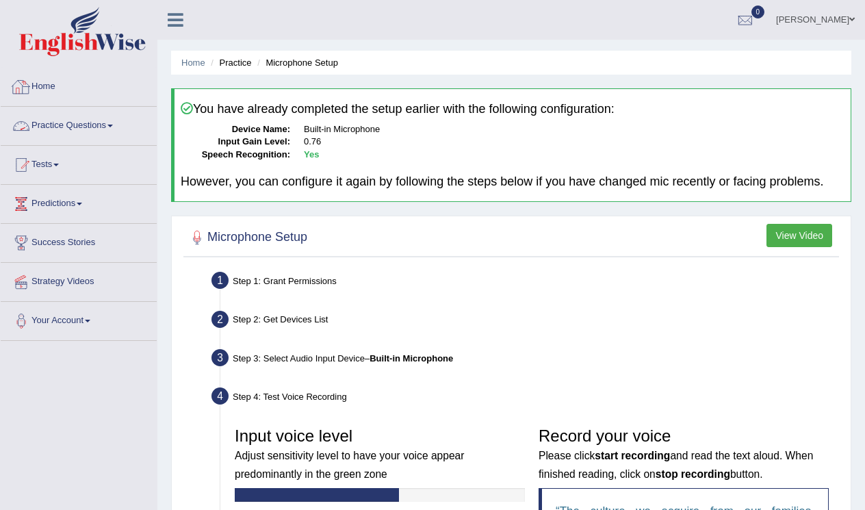
click at [101, 91] on link "Home" at bounding box center [79, 85] width 156 height 34
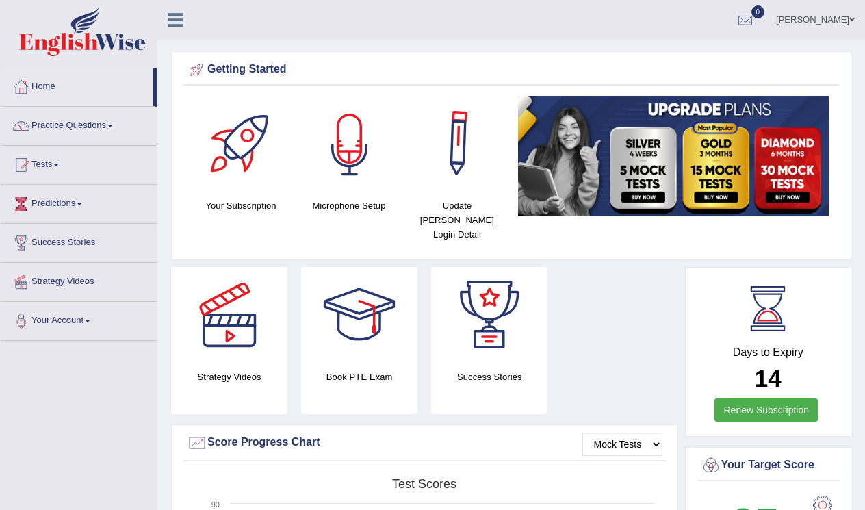
click at [348, 166] on div at bounding box center [350, 144] width 96 height 96
